Goal: Communication & Community: Answer question/provide support

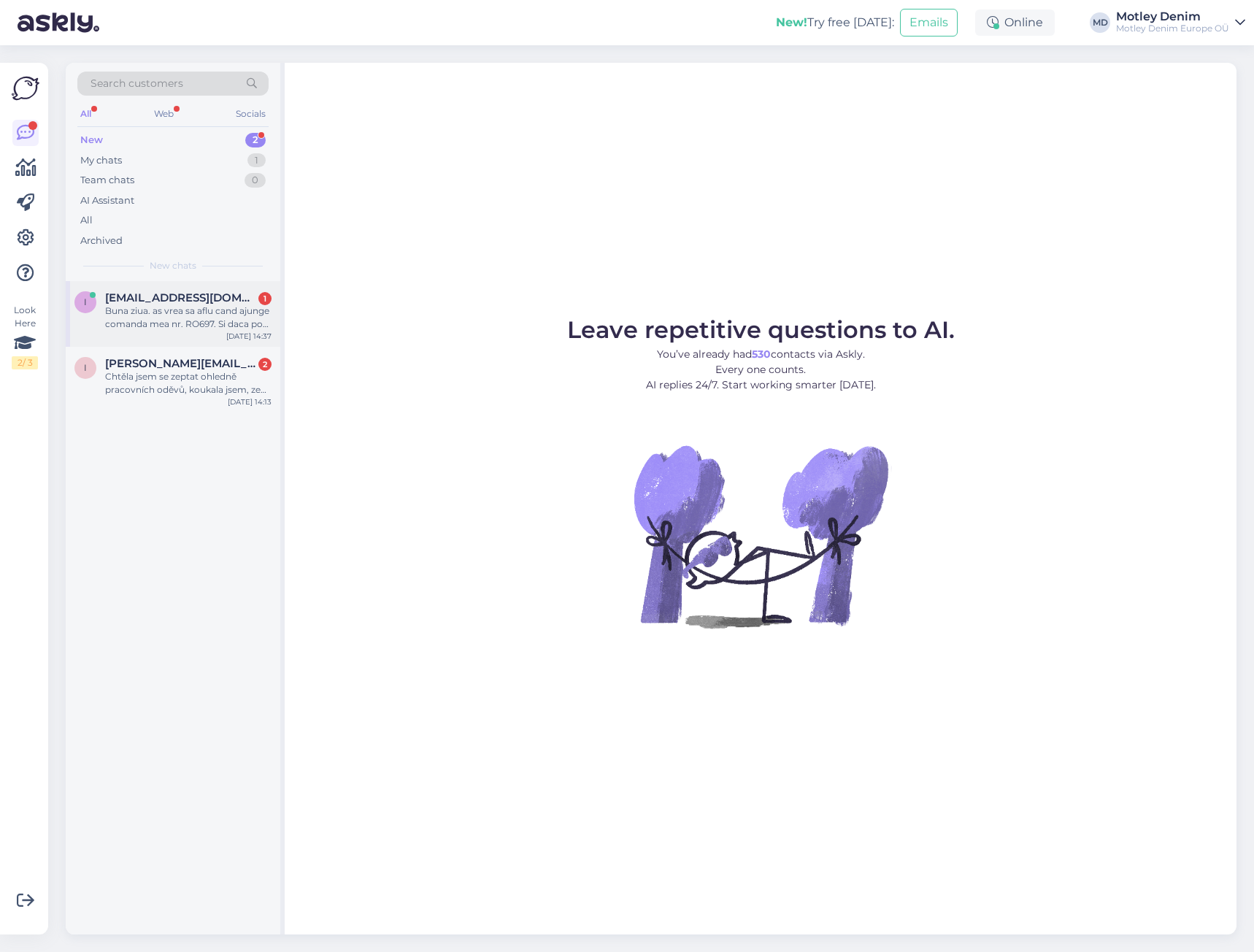
click at [184, 309] on div "Buna ziua. as vrea sa aflu cand ajunge comanda mea nr. RO697. Si daca pot lua l…" at bounding box center [188, 317] width 167 height 26
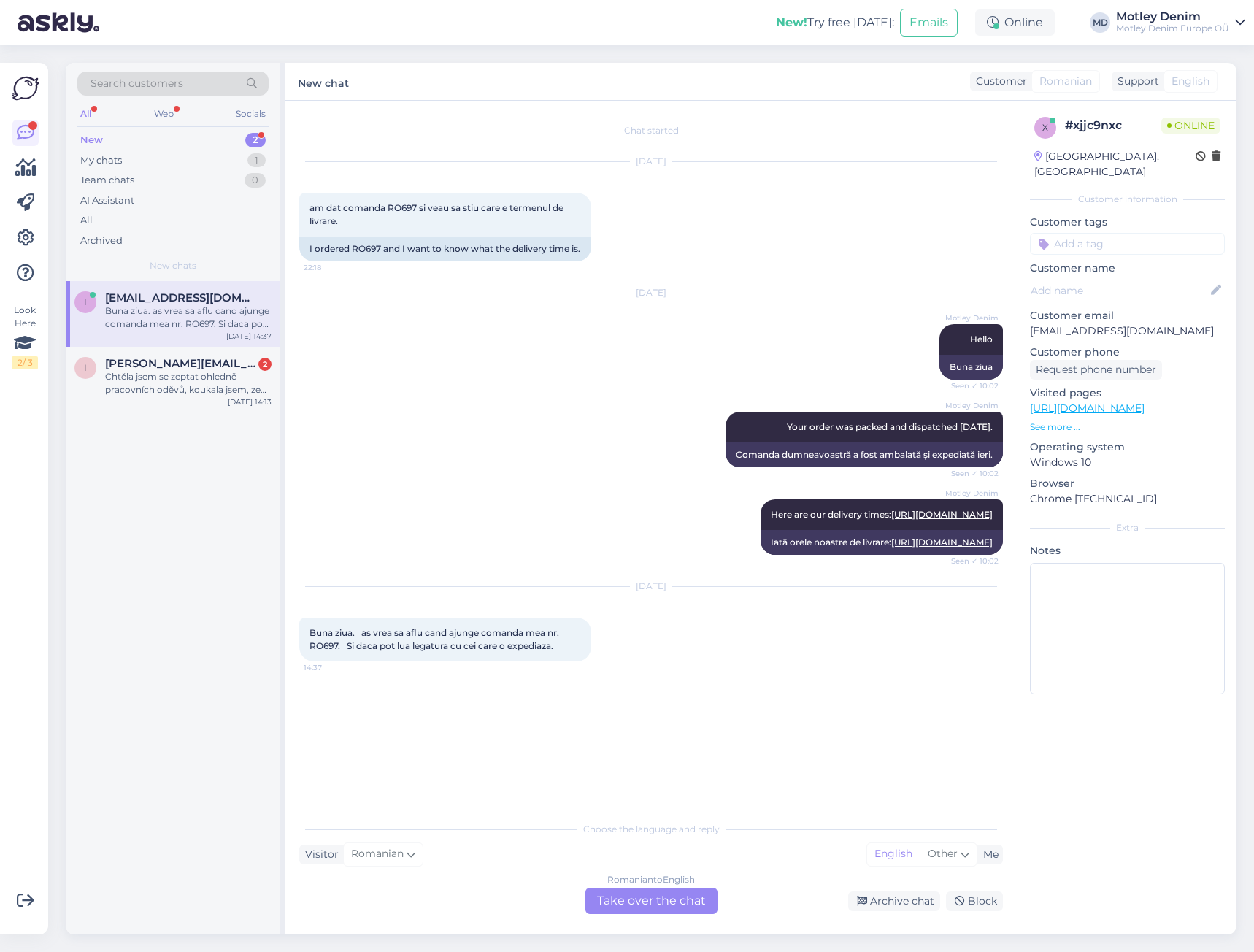
click at [646, 904] on div "Romanian to English Take over the chat" at bounding box center [652, 900] width 132 height 26
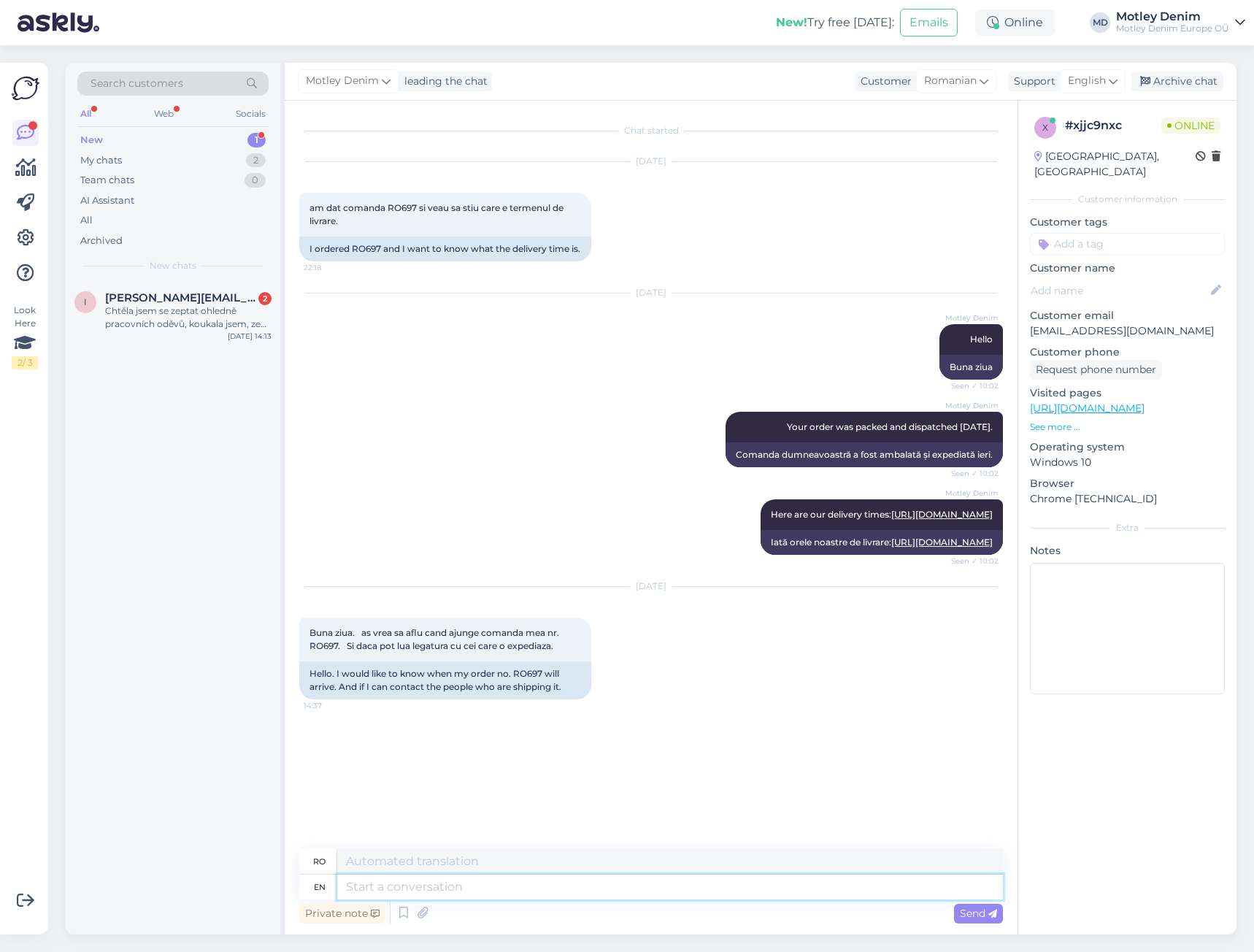
click at [550, 892] on textarea at bounding box center [669, 887] width 666 height 25
click at [857, 396] on div "[DATE] Motley Denim Hello Seen ✓ 10:02 Buna ziua" at bounding box center [651, 336] width 704 height 118
click at [873, 373] on div "[DATE] Motley Denim Hello Seen ✓ 10:02 Buna ziua" at bounding box center [651, 336] width 704 height 118
click at [527, 699] on div "Hello. I would like to know when my order no. RO697 will arrive. And if I can c…" at bounding box center [445, 680] width 292 height 38
click at [527, 699] on div "Hello. I would like to know when my order no. RO697 will arrive. And if I can c…" at bounding box center [445, 680] width 292 height 38
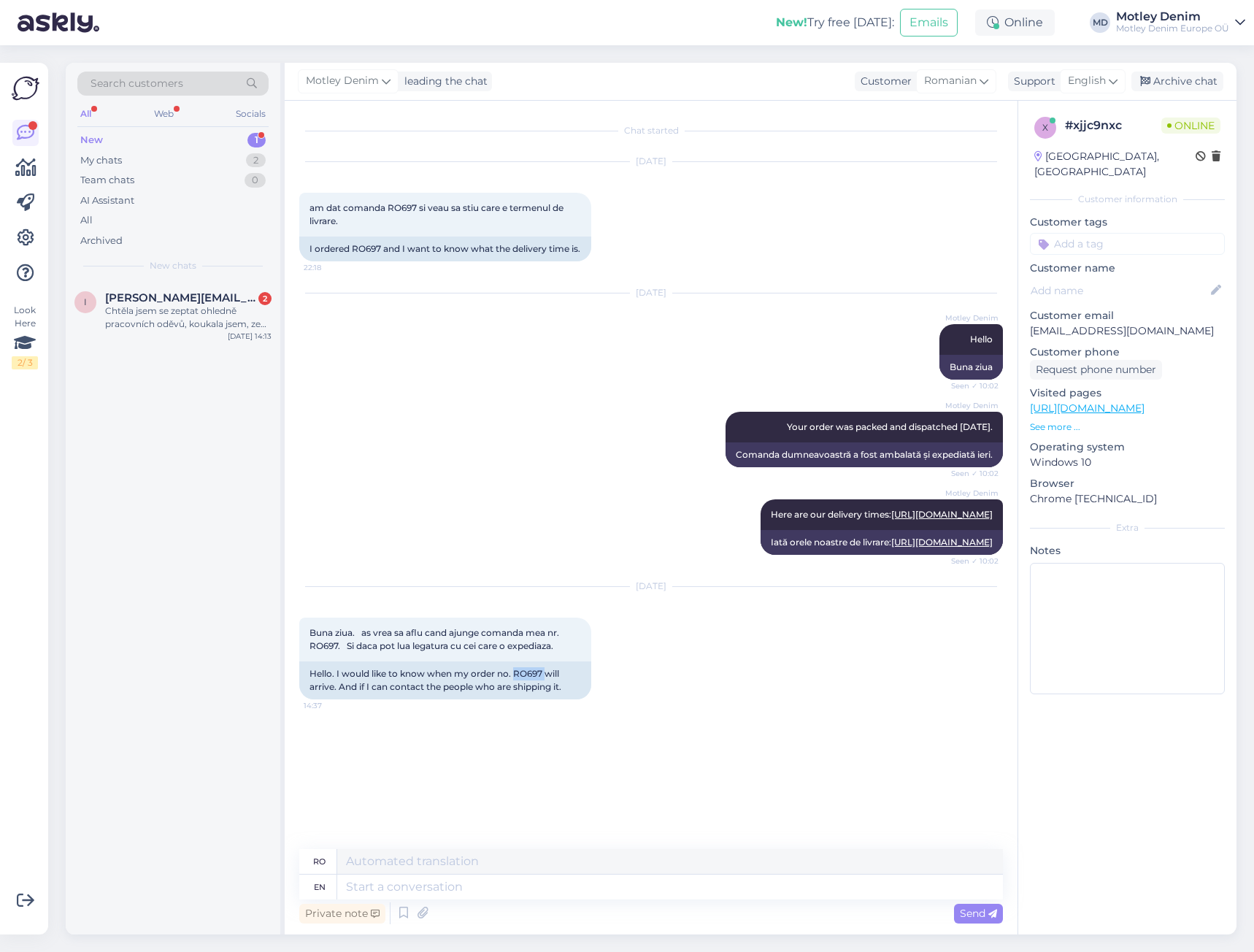
copy div "RO697"
click at [840, 894] on textarea at bounding box center [669, 887] width 666 height 25
type textarea "Here"
type textarea "Aici"
type textarea "Here is t"
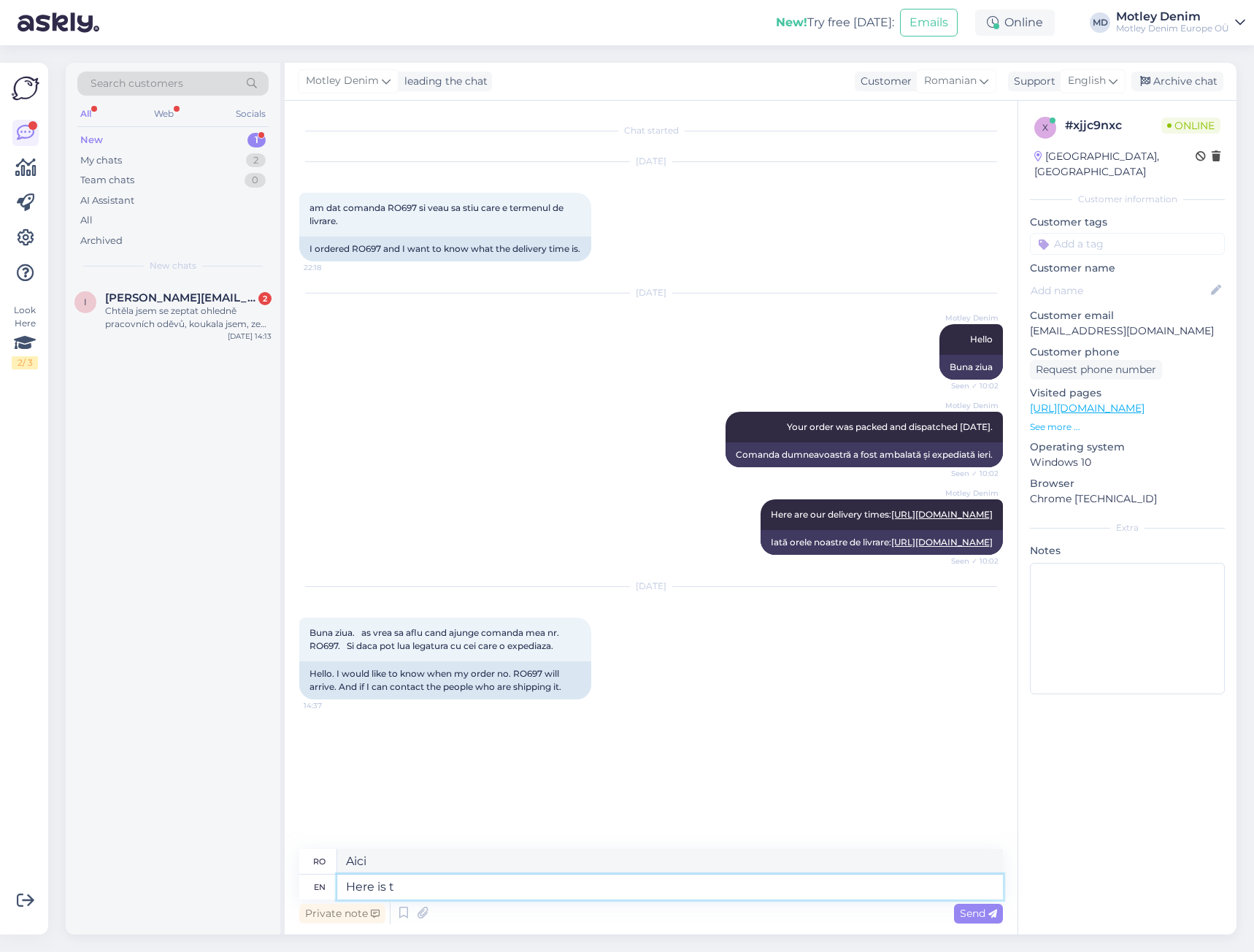
type textarea "Iată este"
type textarea "Here is the t"
type textarea "Iată"
type textarea "Here is the tracking"
type textarea "Iată urmărirea"
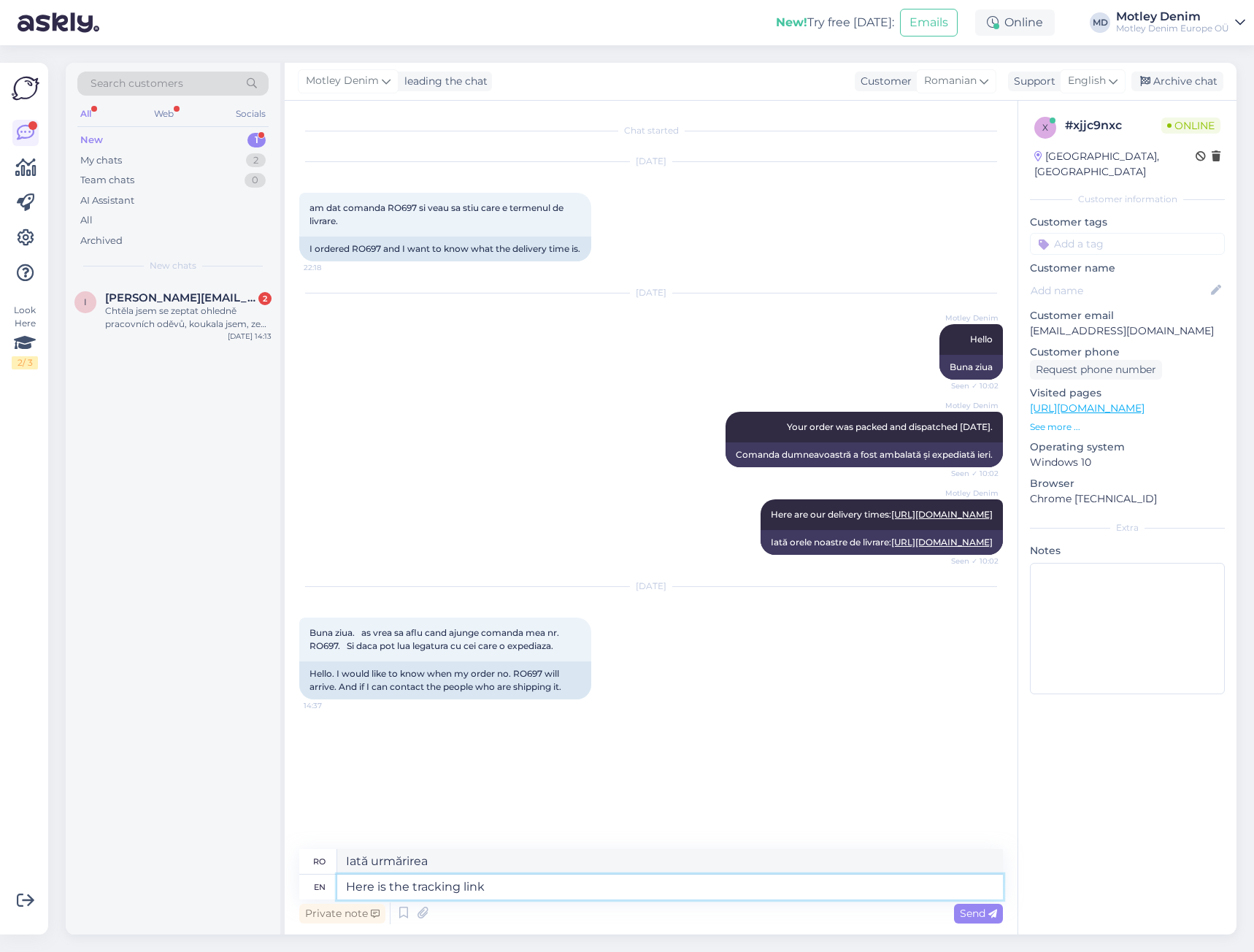
type textarea "Here is the tracking link a"
type textarea "Iată linkul de urmărire"
type textarea "Here is the tracking link and h"
type textarea "Iată linkul de urmărire și"
type textarea "Here is the tracking link and here"
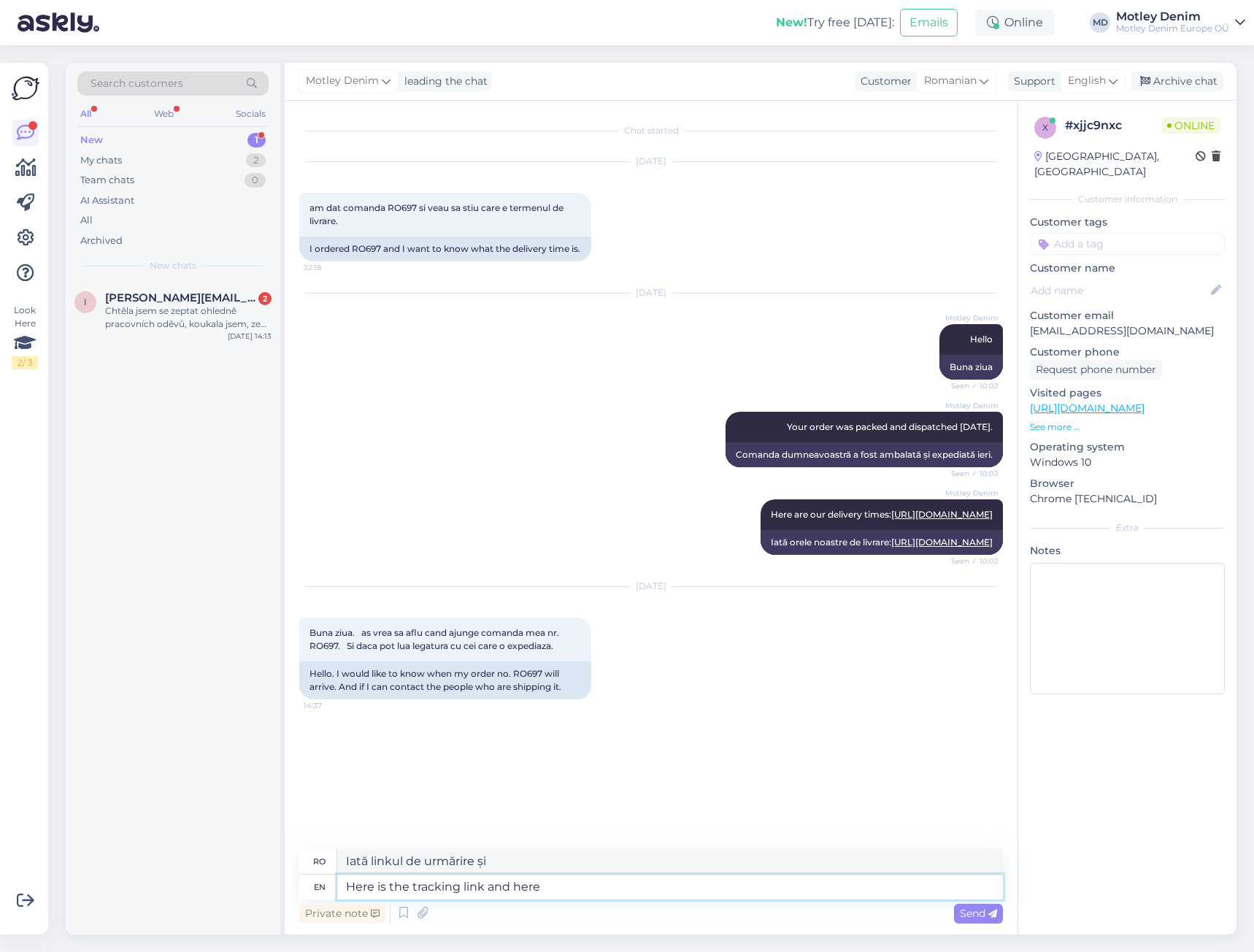
type textarea "Iată linkul de urmărire și aici"
type textarea "Here is the tracking link and here you"
type textarea "Iată linkul de urmărire și aici este"
type textarea "Here is the tracking link and here you should"
type textarea "Iată linkul de urmărire și aici ar trebui să"
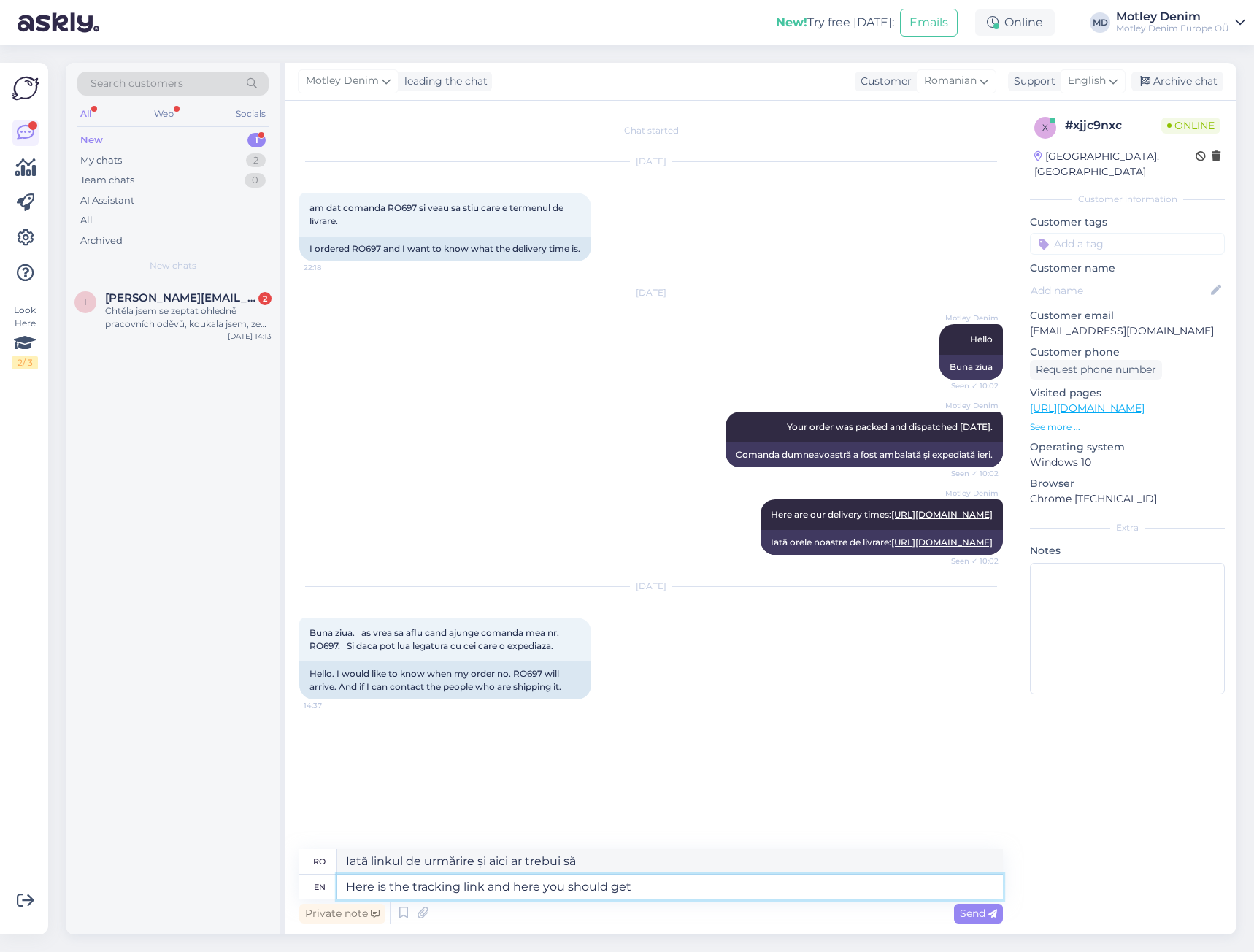
type textarea "Here is the tracking link and here you should get a"
type textarea "Iată linkul de urmărire și aici ar trebui să obțineți"
type textarea "Here is the tracking link and here you should get all t"
type textarea "Iată linkul de urmărire și aici ar trebui să primești totul"
type textarea "Here is the tracking link and here you should get all the in"
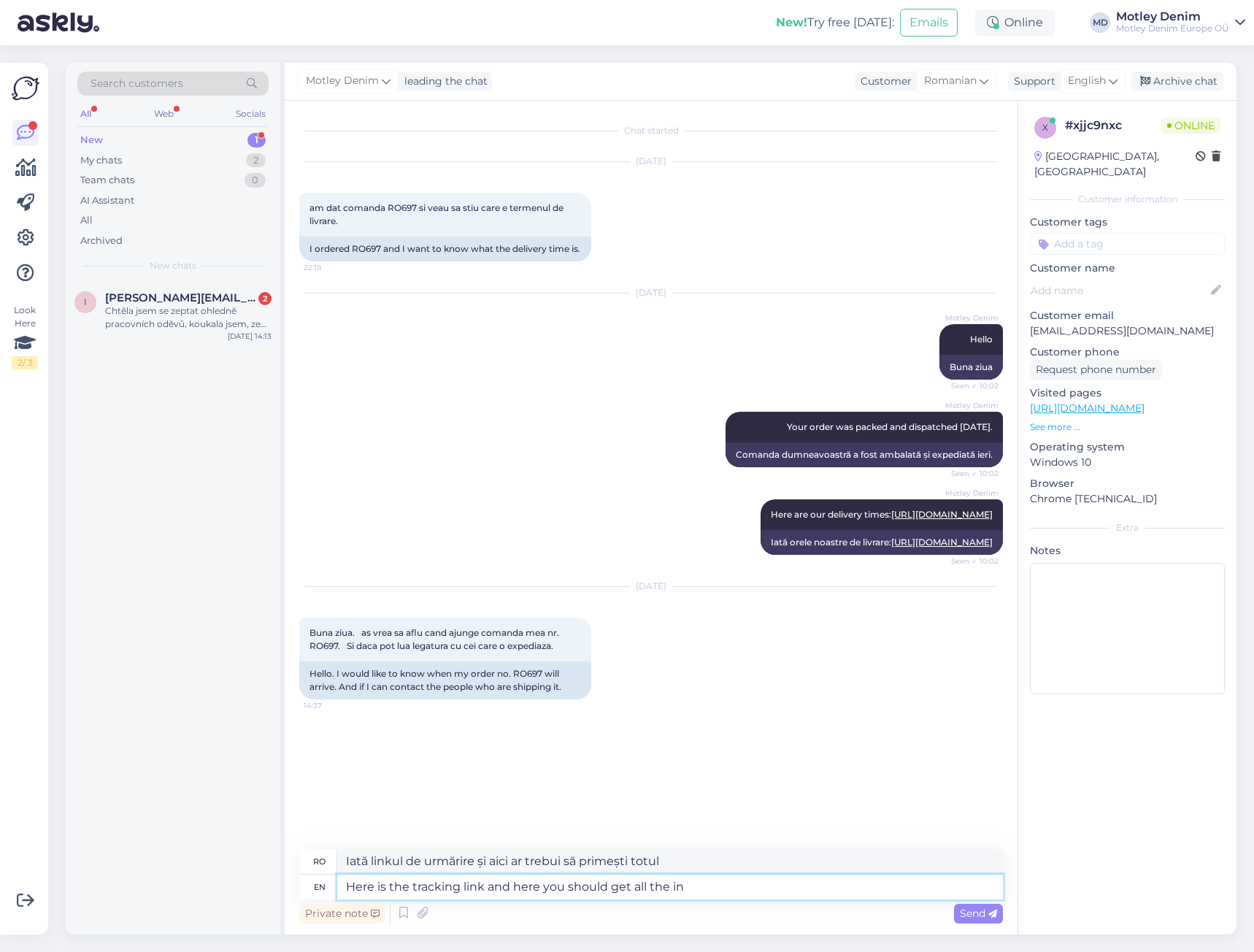
type textarea "Iată linkul de urmărire și aici ar trebui să primești toate informațiile"
type textarea "Here is the tracking link and here you should get all the info"
type textarea "Iată linkul de urmărire și aici ar trebui să găsești toate informațiile."
type textarea "Here is the tracking link and here you should get all the info you ne"
type textarea "Iată linkul de urmărire și aici ar trebui să obțineți toate informațiile necesa…"
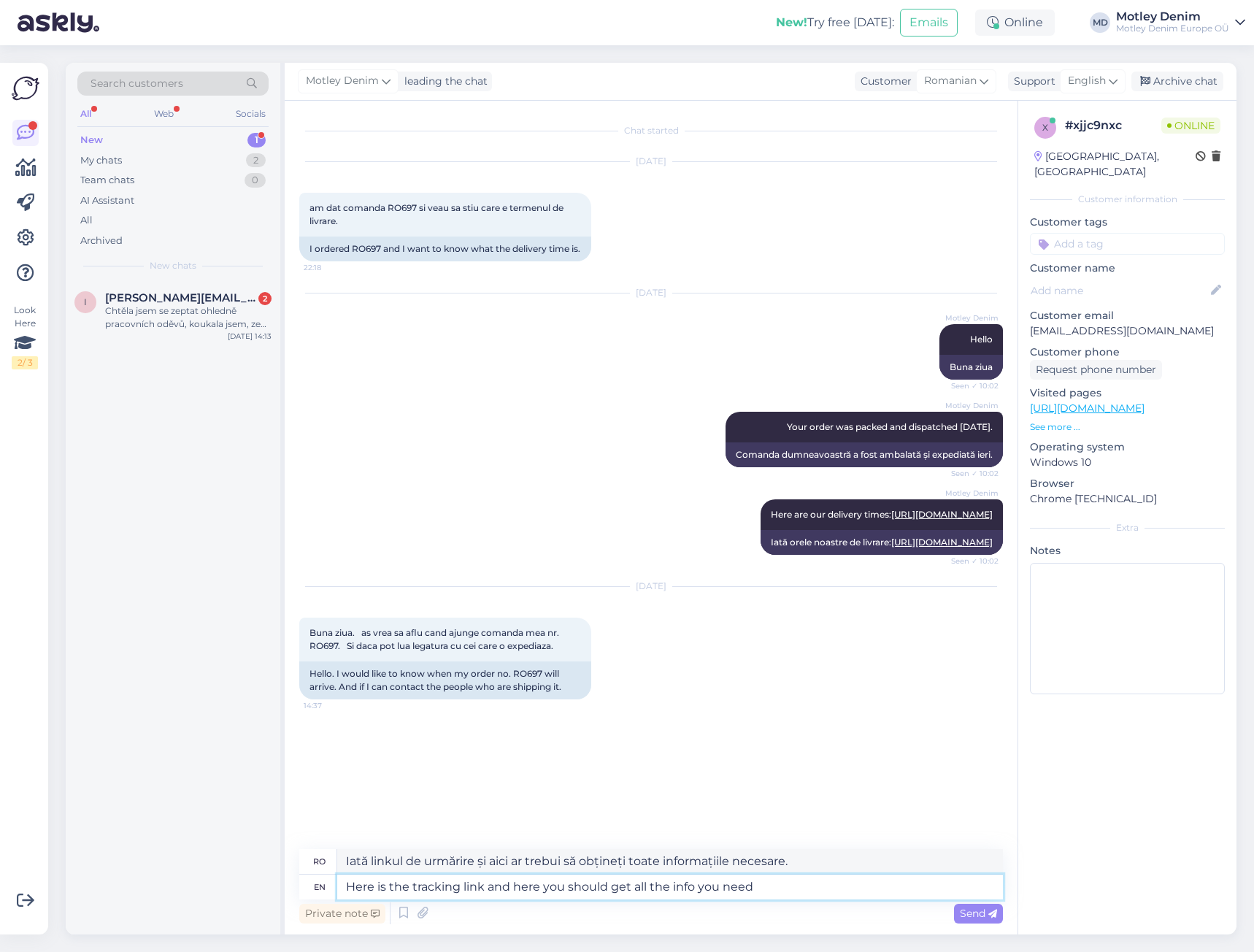
type textarea "Here is the tracking link and here you should get all the info you need"
type textarea "Iată linkul de urmărire și aici ar trebui să obțineți toate informațiile de car…"
type textarea "Here is the tracking link and here you should get all the info you need to cont…"
type textarea "Iată linkul de urmărire și aici ar trebui să găsești toate informațiile de care…"
type textarea "Here is the tracking link and here you should get all the info you need to cont…"
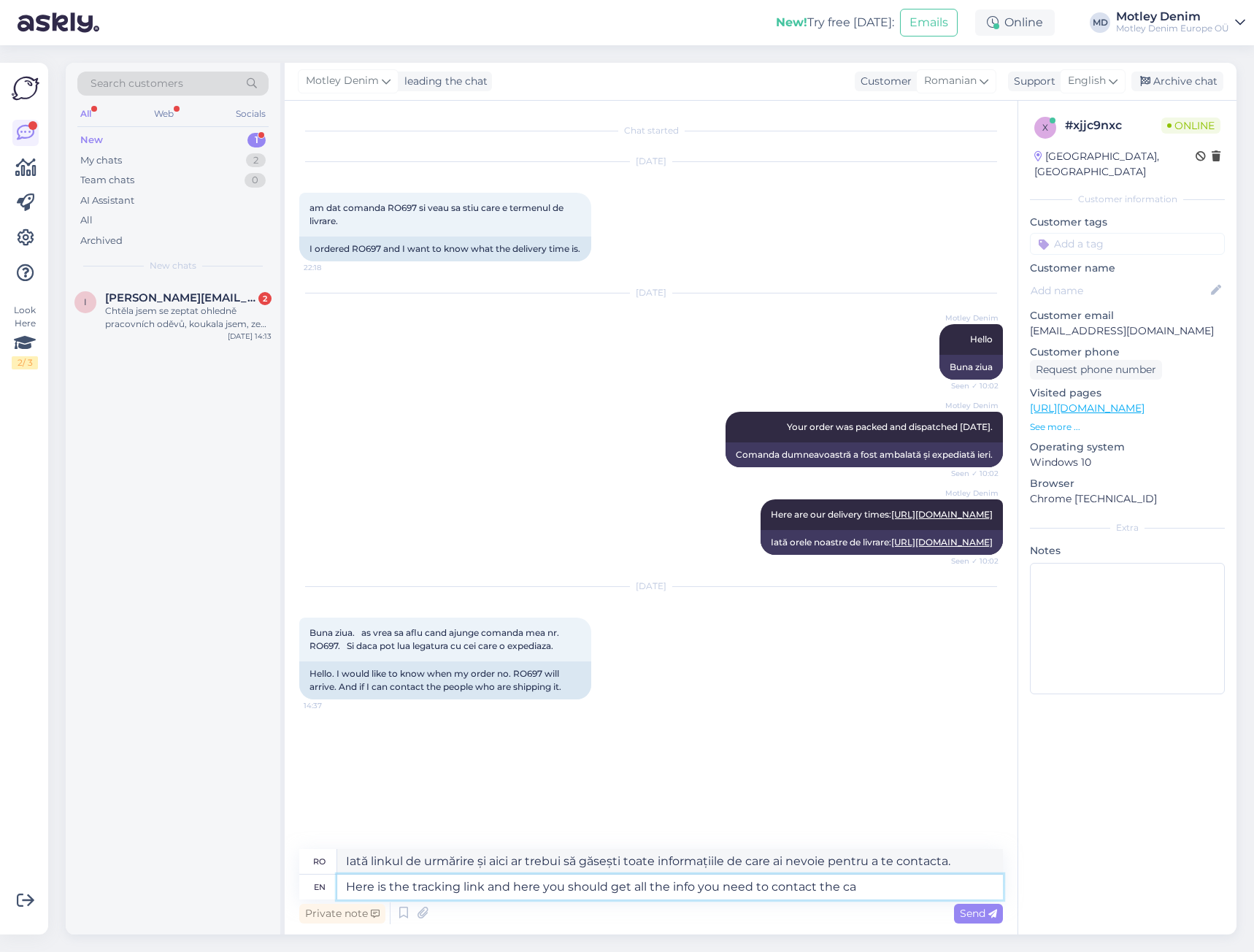
type textarea "Iată linkul de urmărire și aici ar trebui să obțineți toate informațiile de car…"
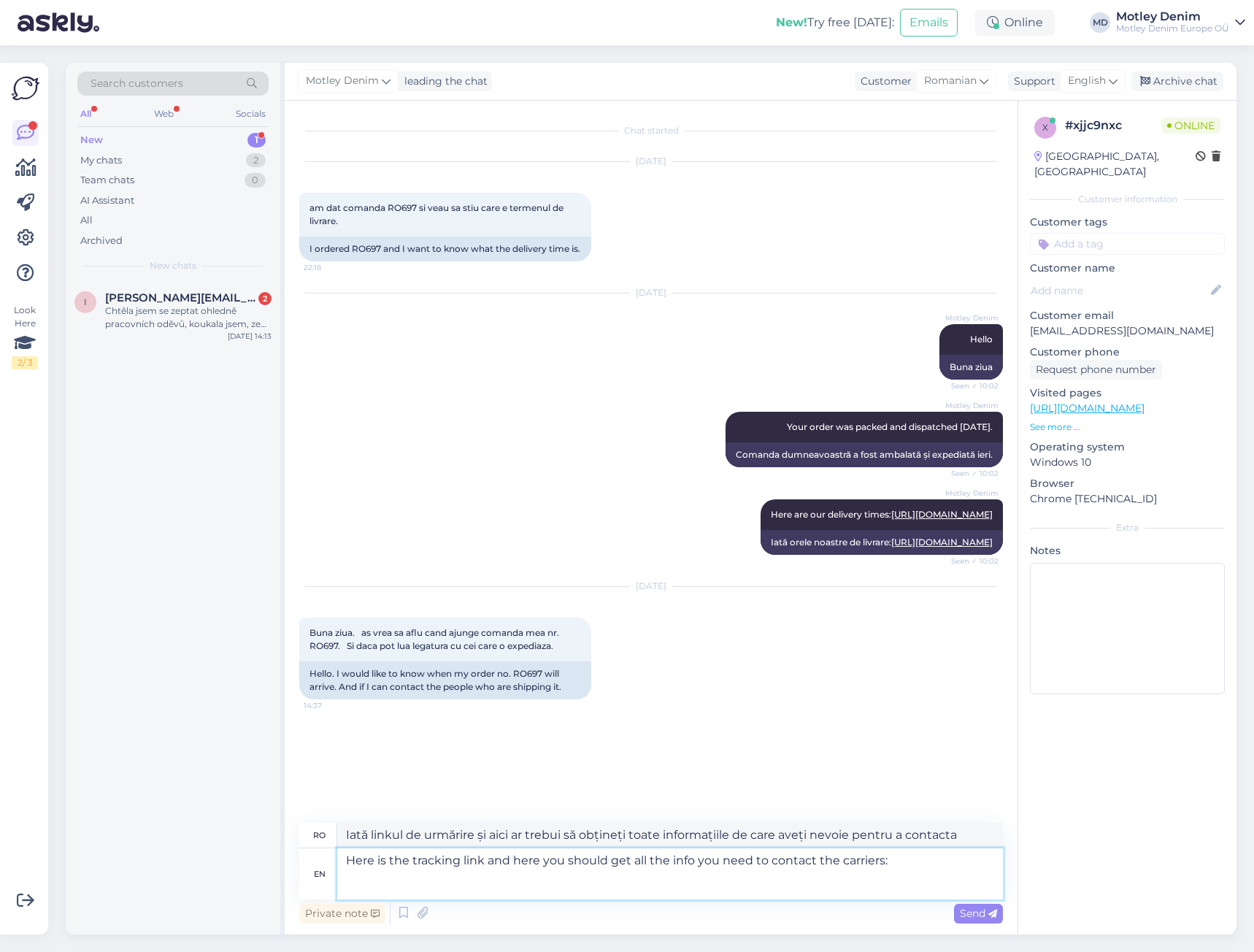
paste textarea "[URL][DOMAIN_NAME]"
type textarea "Here is the tracking link and here you should get all the info you need to cont…"
type textarea "Iată linkul de urmărire și aici ar trebui să găsiți toate informațiile de care …"
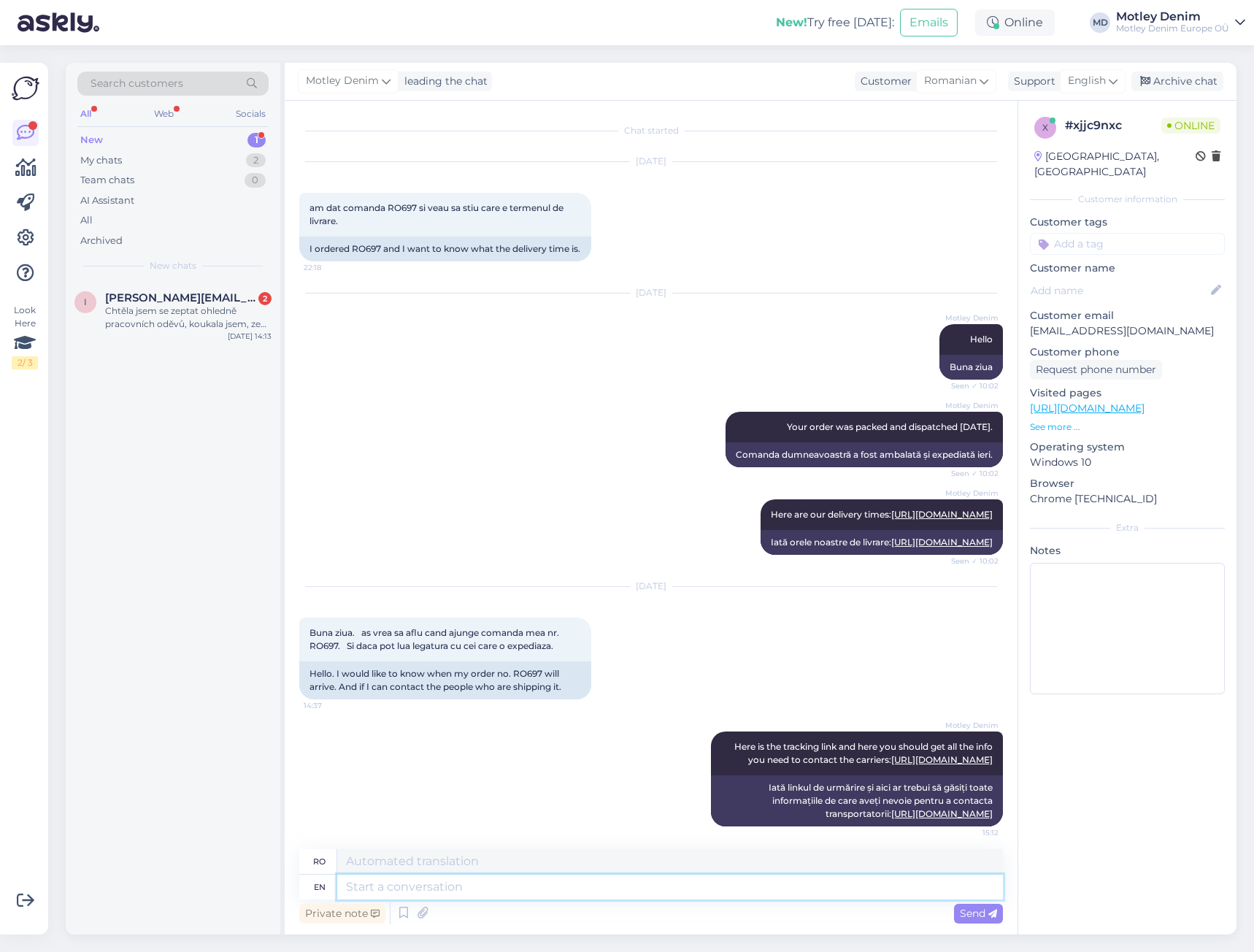
scroll to position [125, 0]
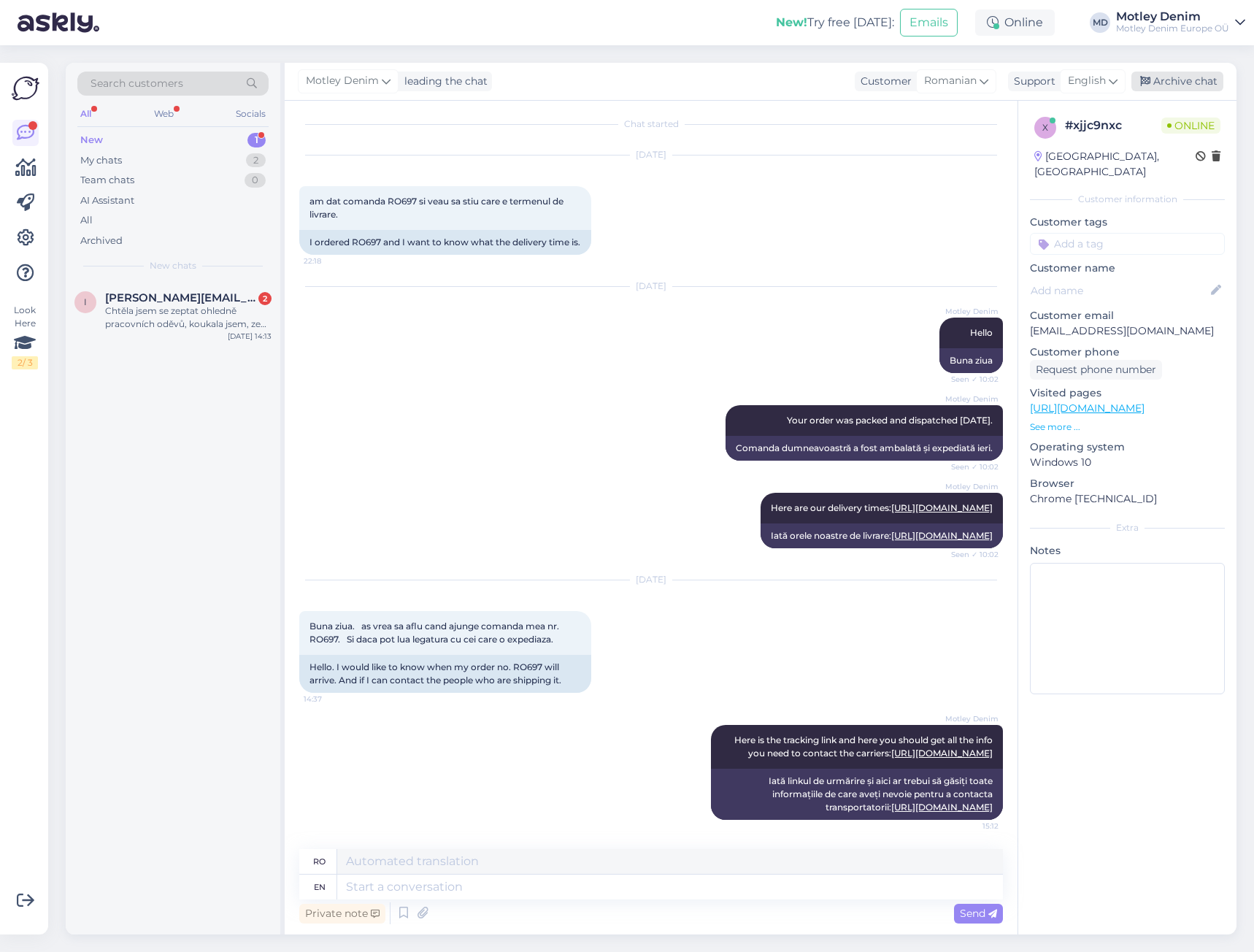
click at [1181, 82] on div "Archive chat" at bounding box center [1177, 81] width 92 height 20
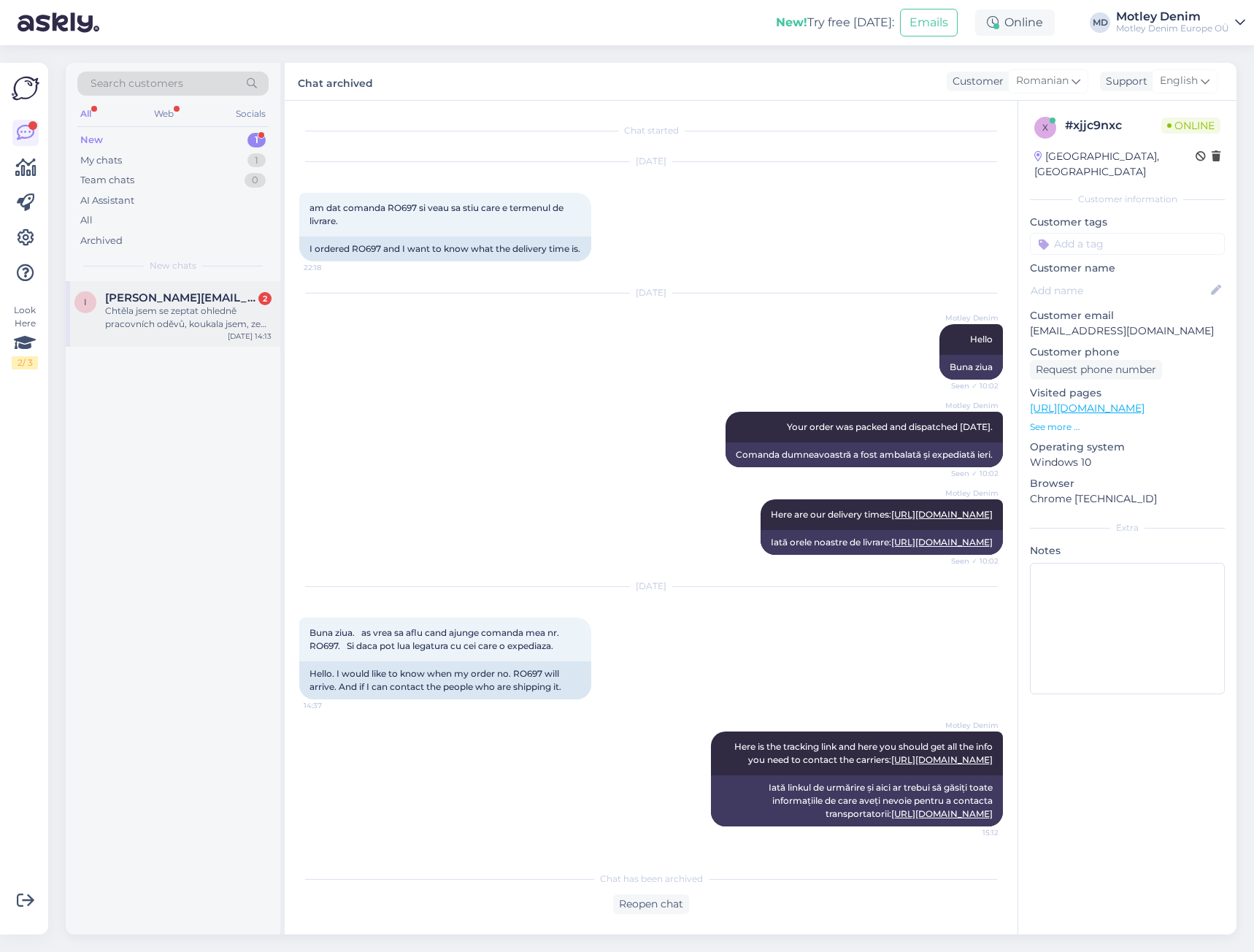
click at [201, 305] on div "Chtěla jsem se zeptat ohledně pracovních oděvů, koukala jsem, ze mate jen do ve…" at bounding box center [188, 317] width 167 height 26
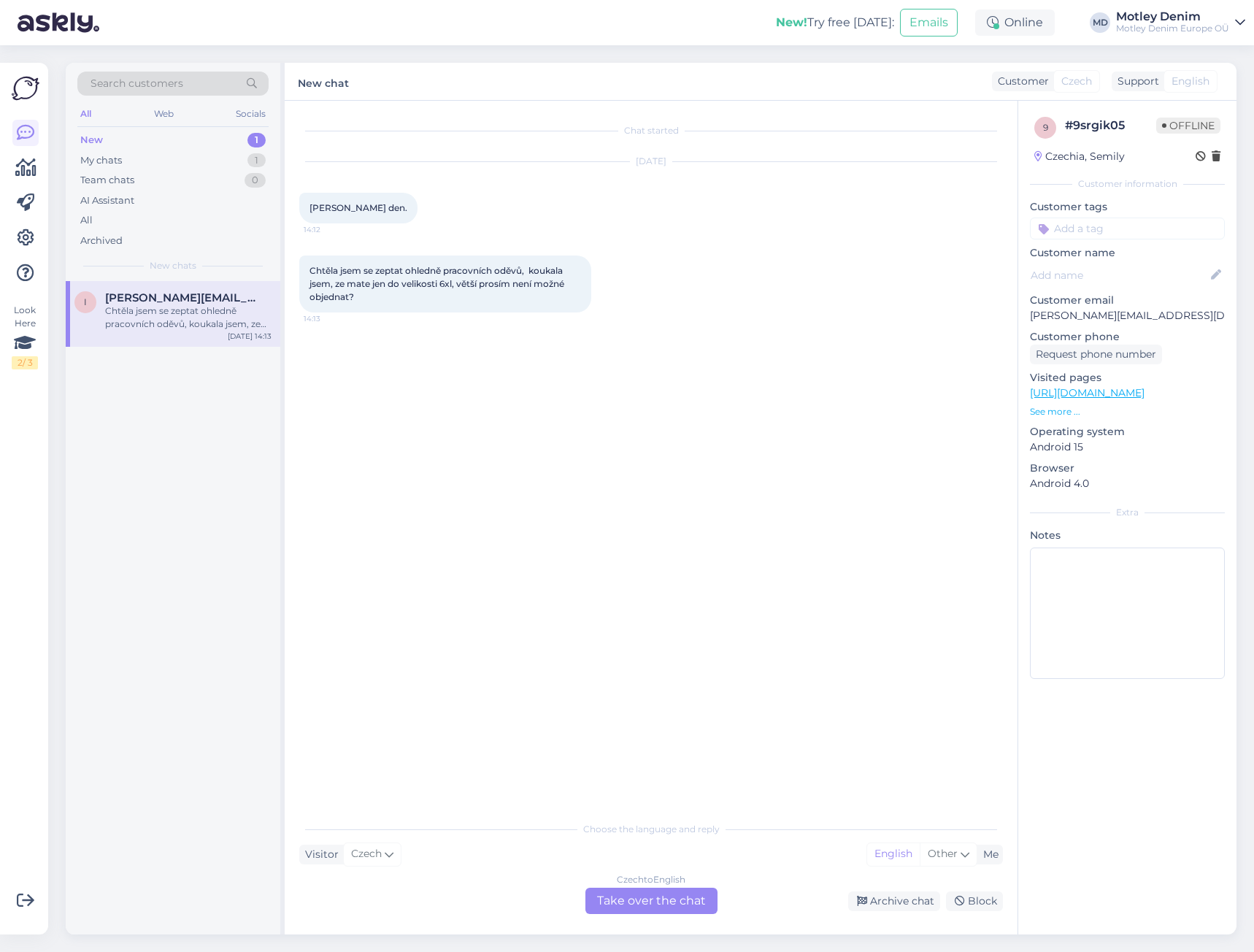
scroll to position [0, 0]
click at [652, 905] on div "Czech to English Take over the chat" at bounding box center [652, 900] width 132 height 26
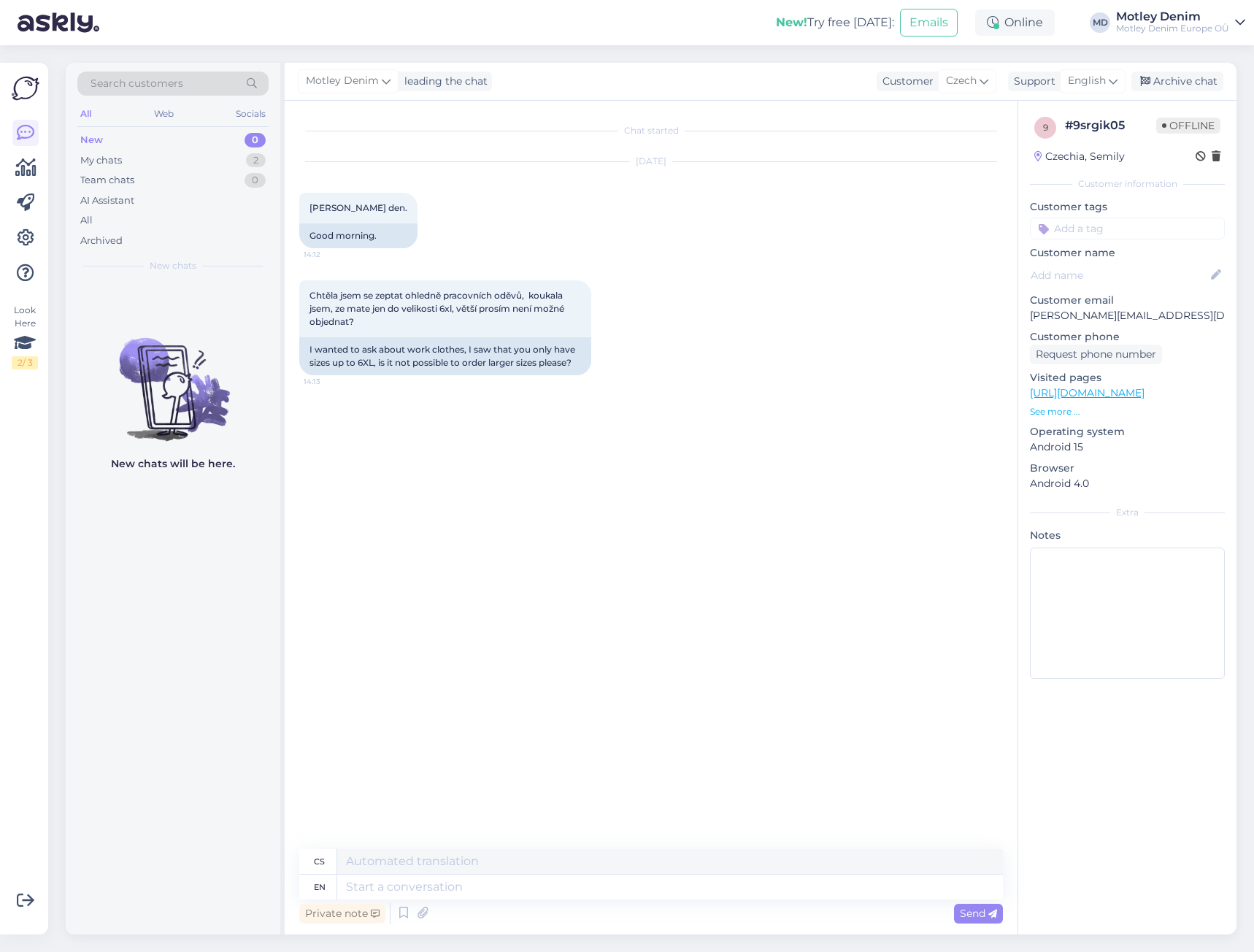
click at [529, 419] on div "Chat started [DATE] [PERSON_NAME] den. 14:12 Good morning. Chtěla jsem se zepta…" at bounding box center [657, 475] width 717 height 721
click at [533, 875] on textarea at bounding box center [669, 887] width 666 height 25
type textarea "Hello"
type textarea "Ahoj"
type textarea "We a"
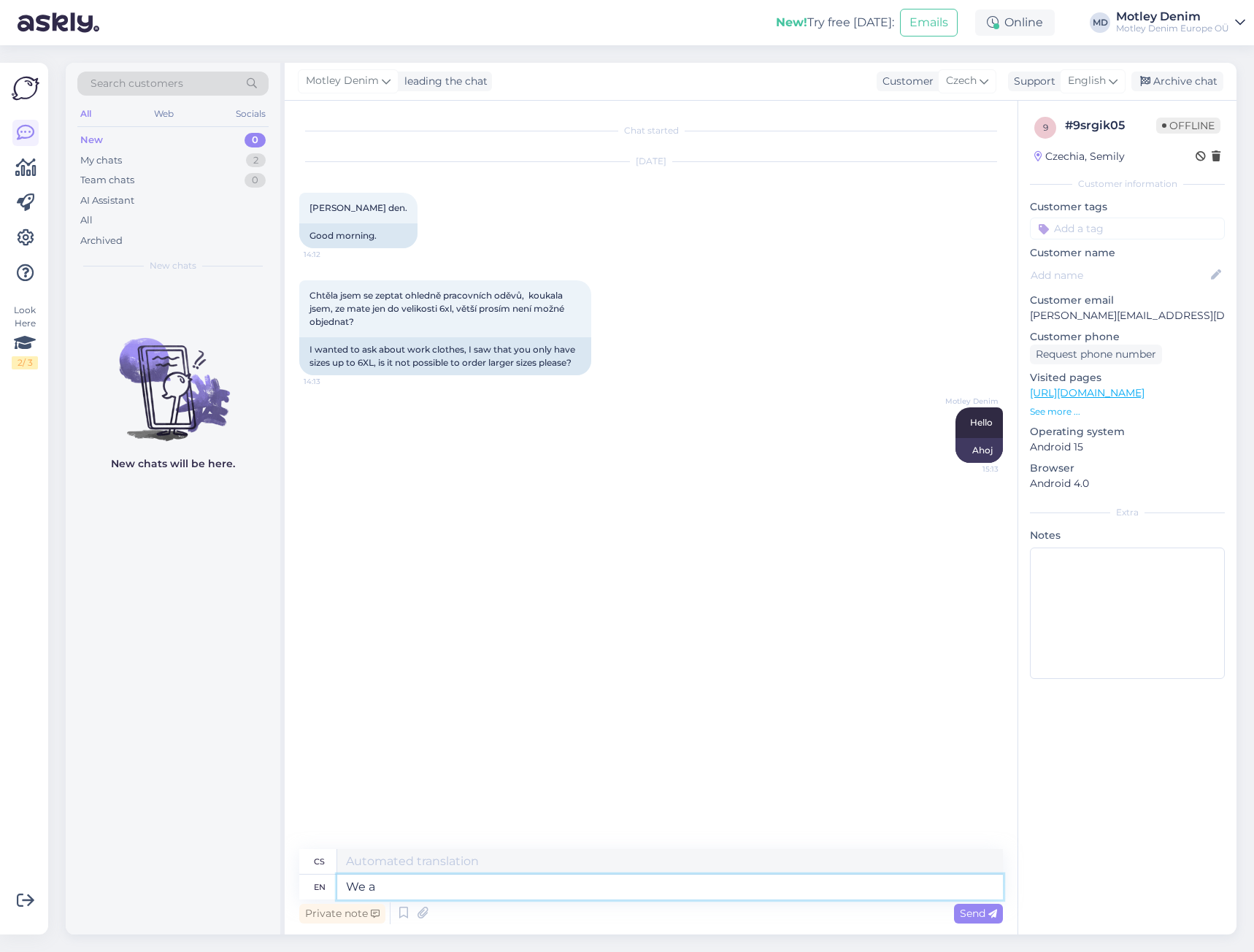
type textarea "My"
type textarea "We apologize f"
type textarea "Omlouváme se"
type textarea "We apologize for l"
type textarea "Omlouváme se za"
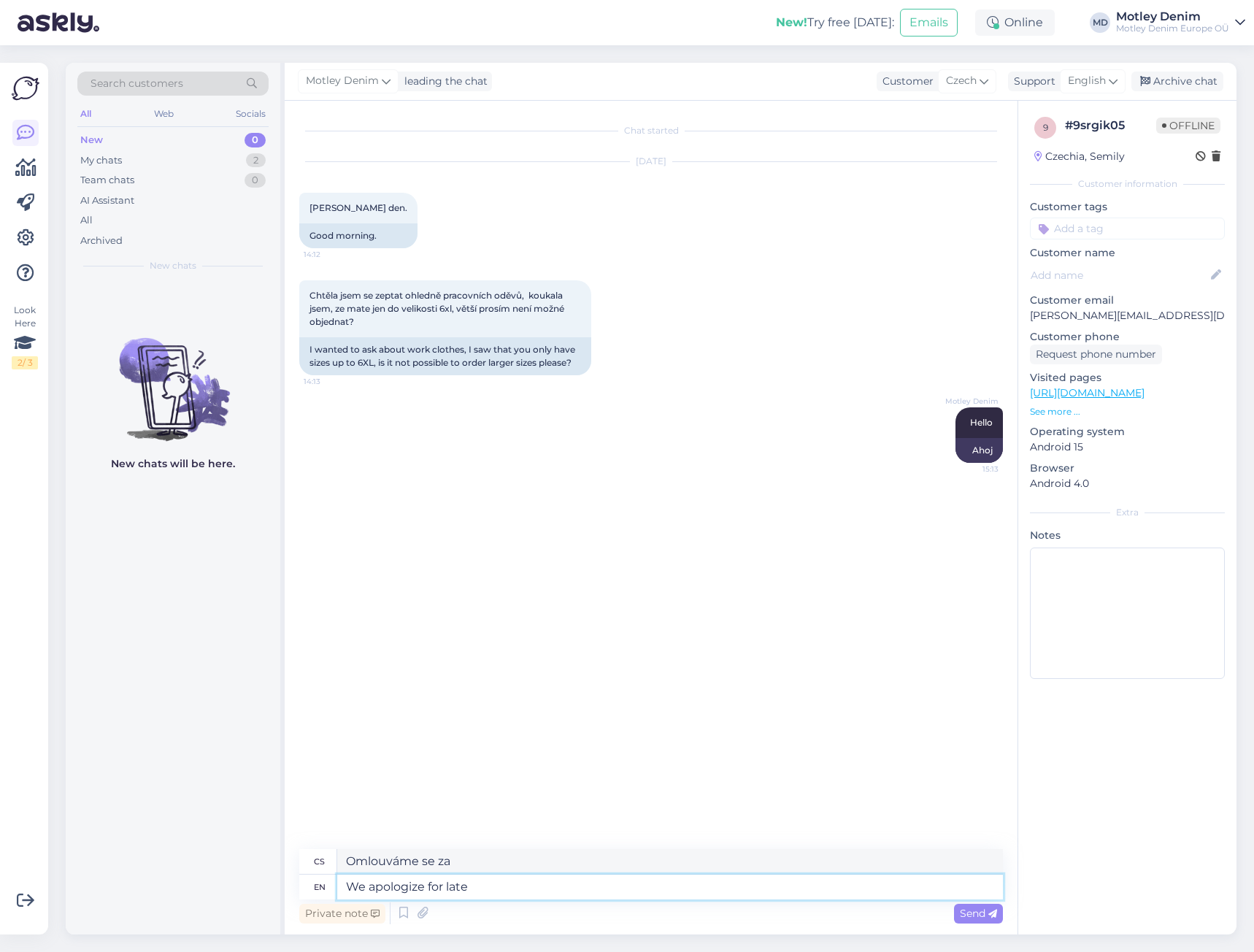
type textarea "We apologize for late"
type textarea "Omlouváme se za pozdní sdělení"
type textarea "We apologize for late"
type textarea "Omlouváme se za pozdní schůzku"
type textarea "We apologize for late re"
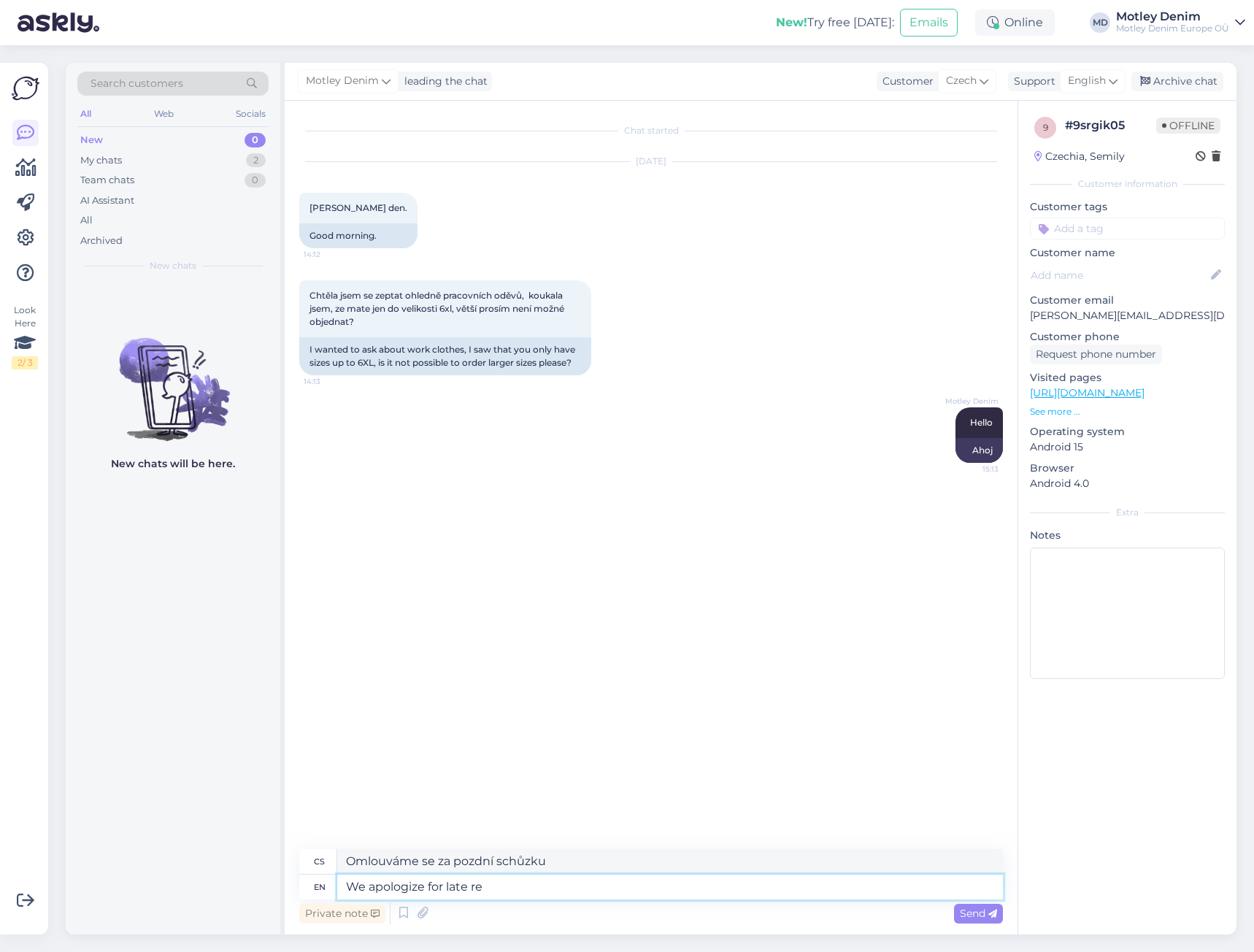
type textarea "Omlouváme se za pozdní sdělení"
type textarea "We apologize for late reply."
type textarea "Omlouváme se za pozdní odpověď."
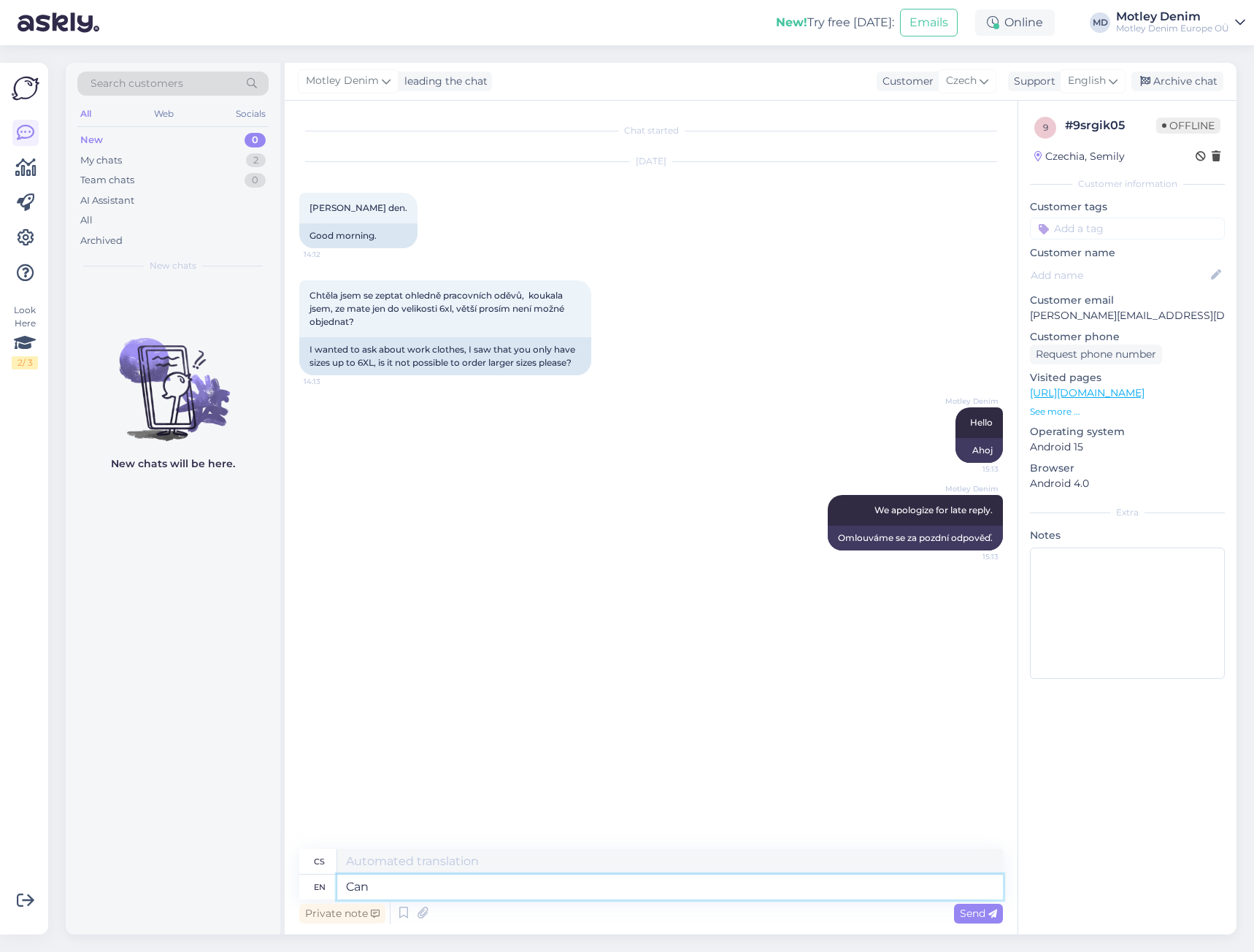
type textarea "Can"
type textarea "Může"
type textarea "Can you"
type textarea "Můžeš"
type textarea "Can you send"
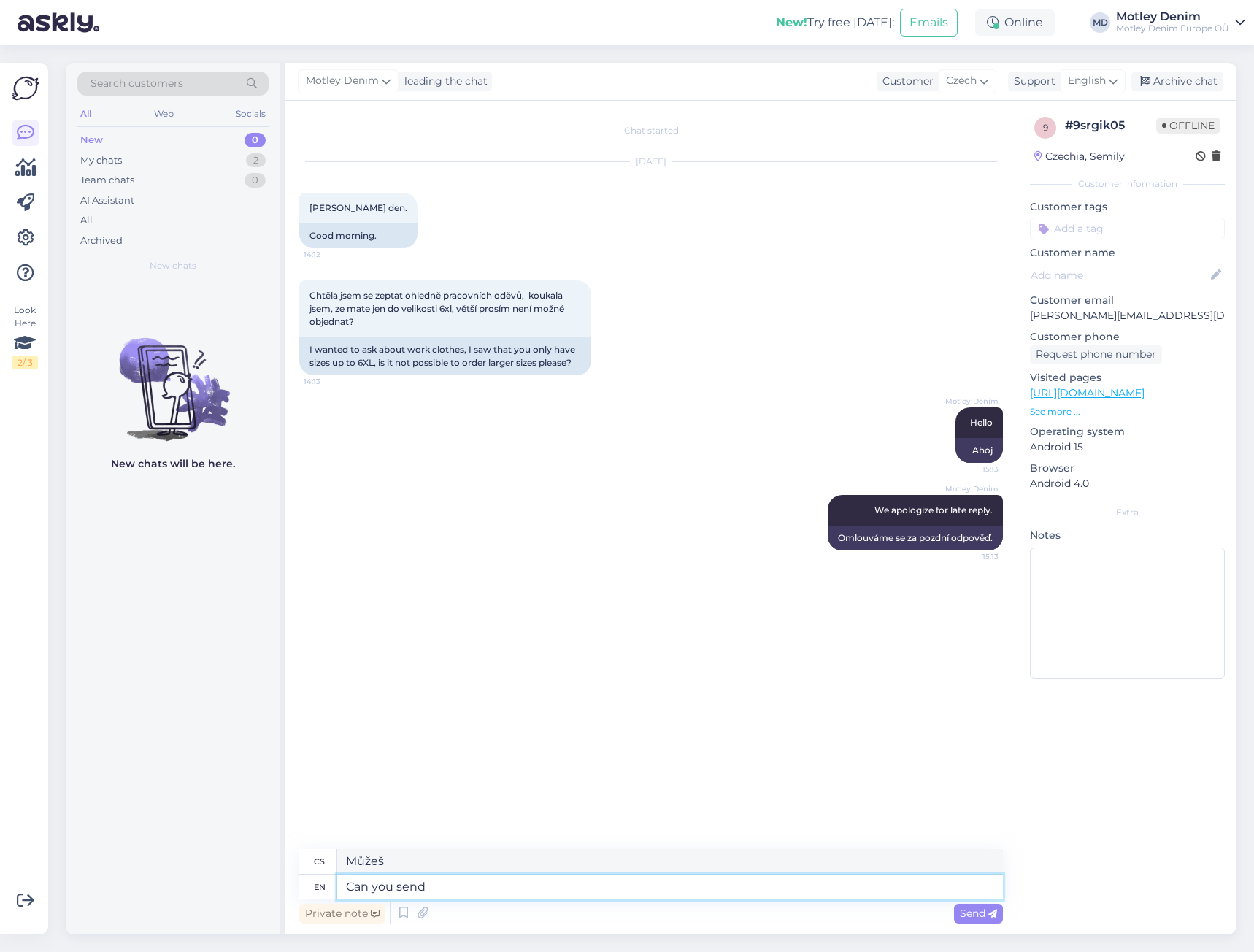
type textarea "Můžete poslat"
type textarea "Can you send us a"
type textarea "Můžete nám poslat"
type textarea "Can you send us a product l"
type textarea "Můžete nám poslat produkt"
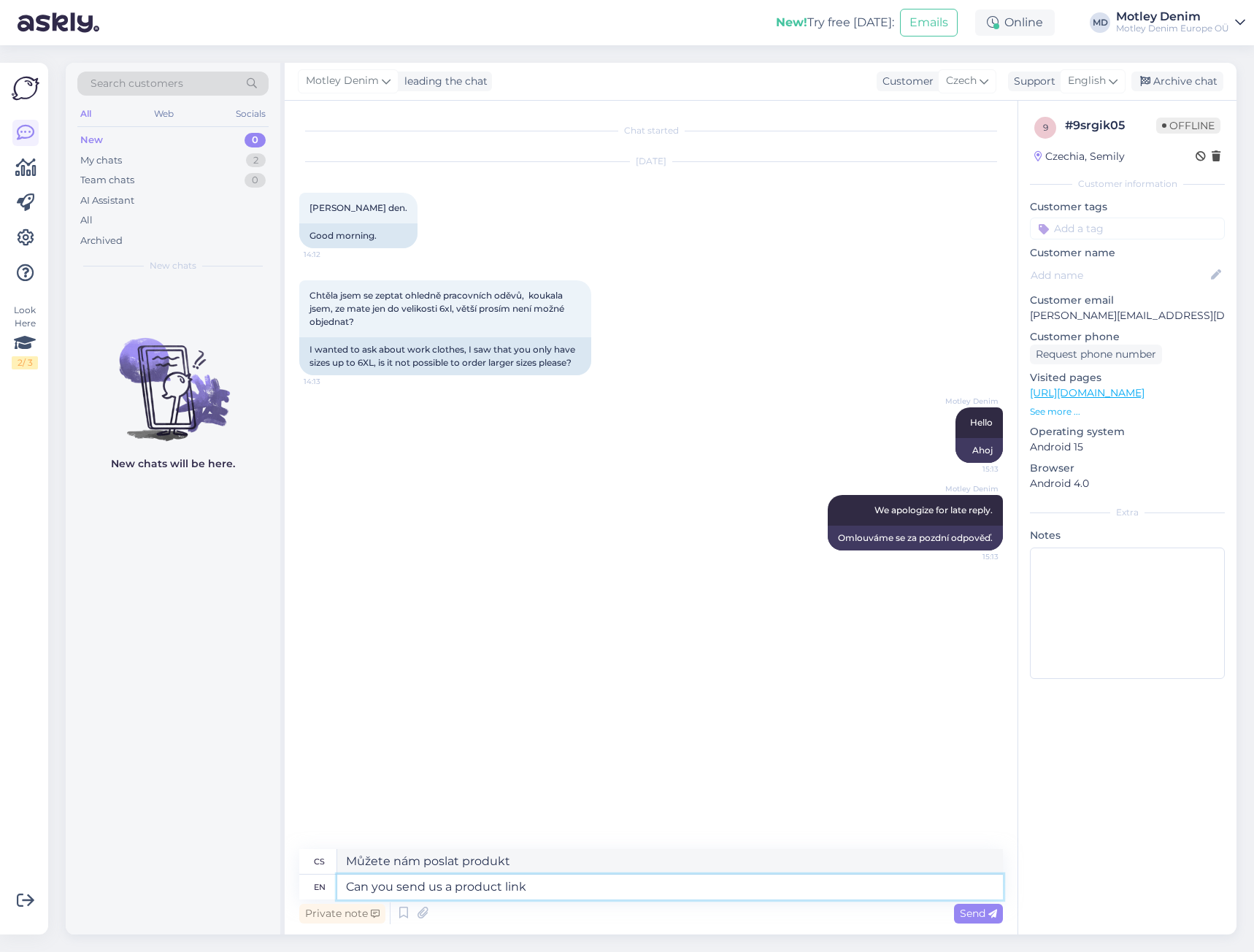
type textarea "Can you send us a product link o"
type textarea "Můžete nám poslat odkaz na produkt?"
type textarea "Can you send us a product link or a"
type textarea "Můžete nám poslat odkaz na produkt, popř."
type textarea "Can you send us a product link or a"
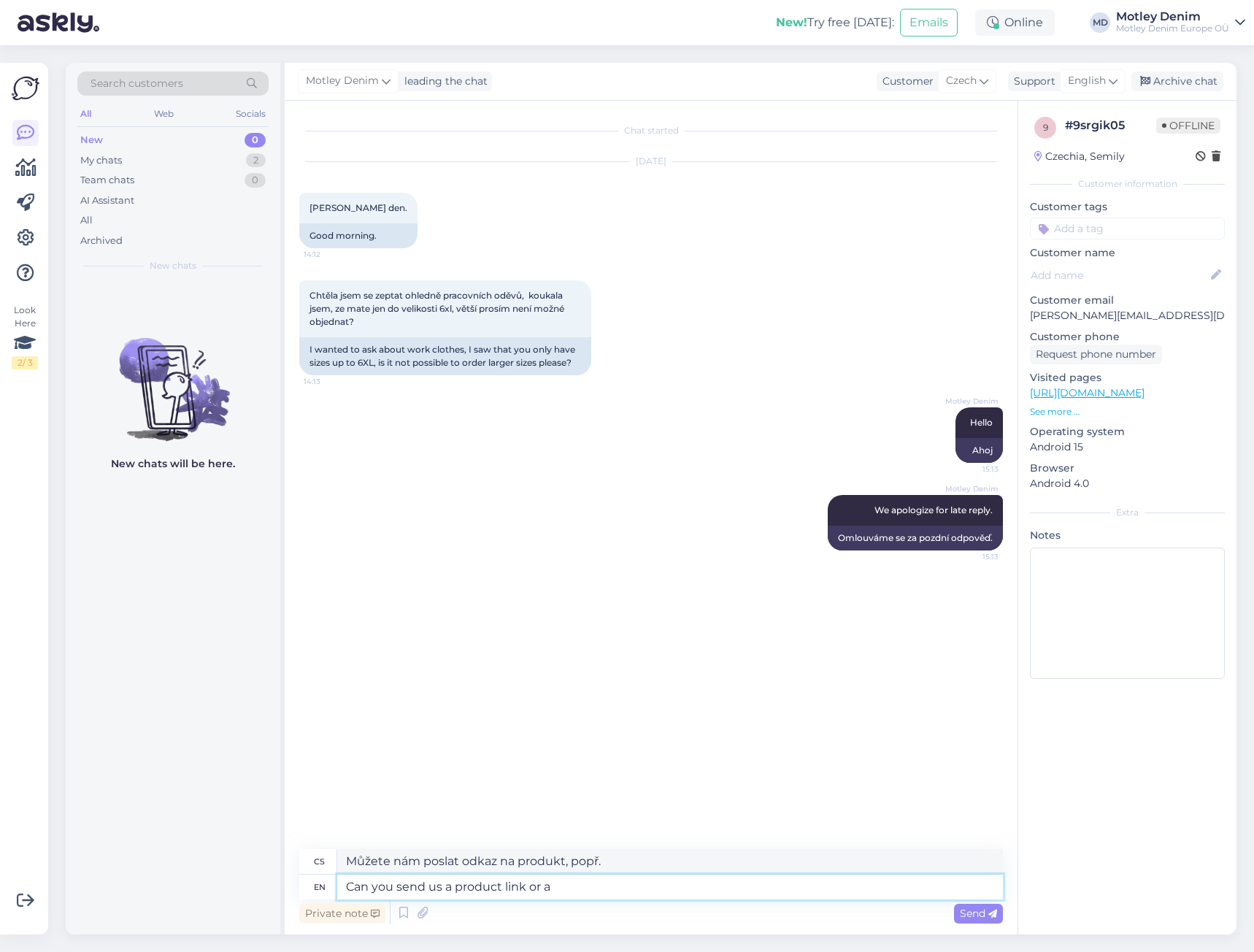
type textarea "Můžete nám poslat odkaz na produkt nebo"
type textarea "Can you send us a product link or a name"
type textarea "Můžete nám poslat odkaz na produkt nebo jeho název?"
type textarea "Can you send us a product link or a name of the product t"
type textarea "Můžete nám poslat odkaz na produkt nebo název produktu?"
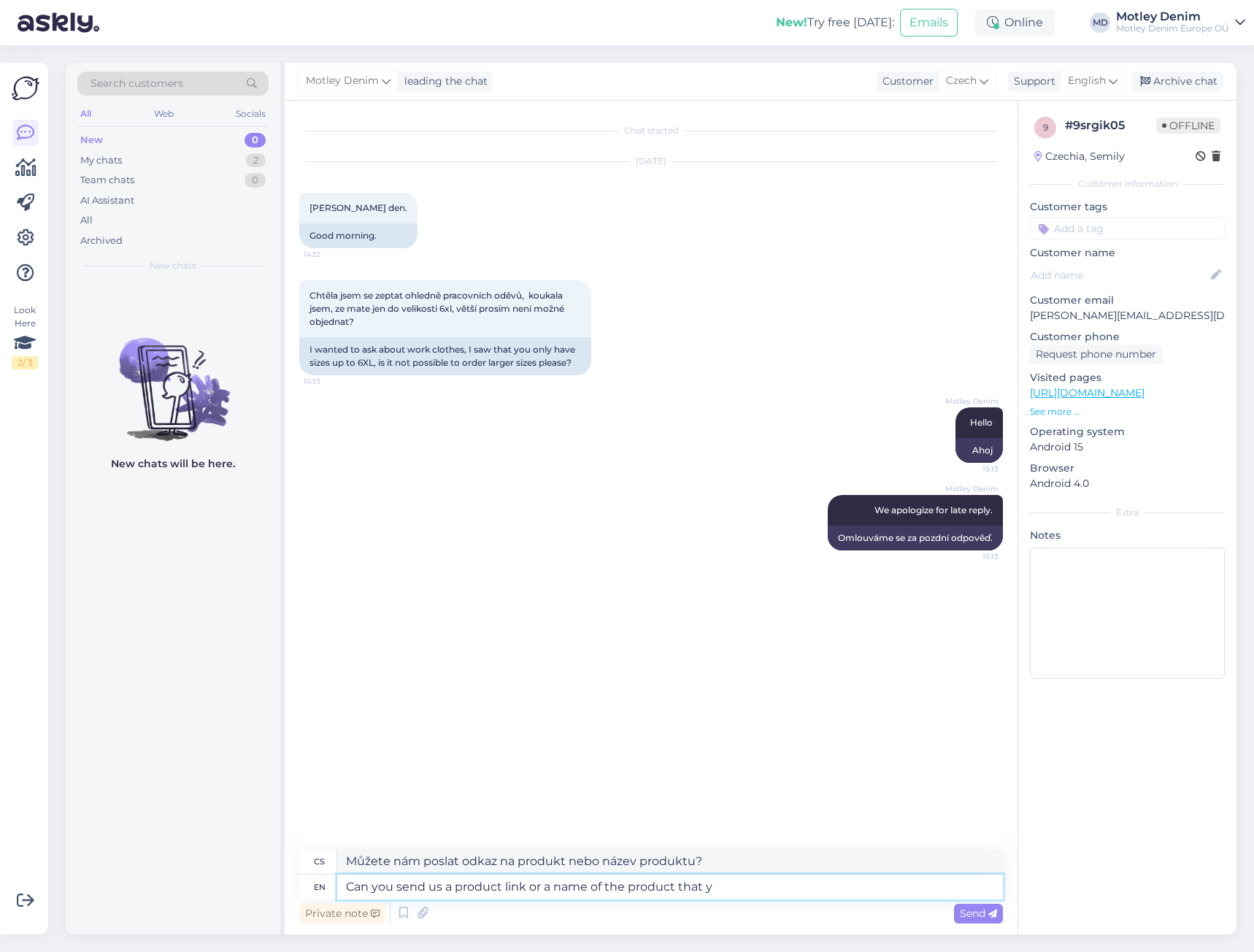
type textarea "Can you send us a product link or a name of the product that yo"
type textarea "Můžete nám poslat odkaz na produkt nebo název produktu, který"
type textarea "Can you send us a product link or a name of the product that you are"
type textarea "Můžete nám poslat odkaz na produkt nebo název produktu, který chcete"
type textarea "Can you send us a product link or a name of the product that you are i"
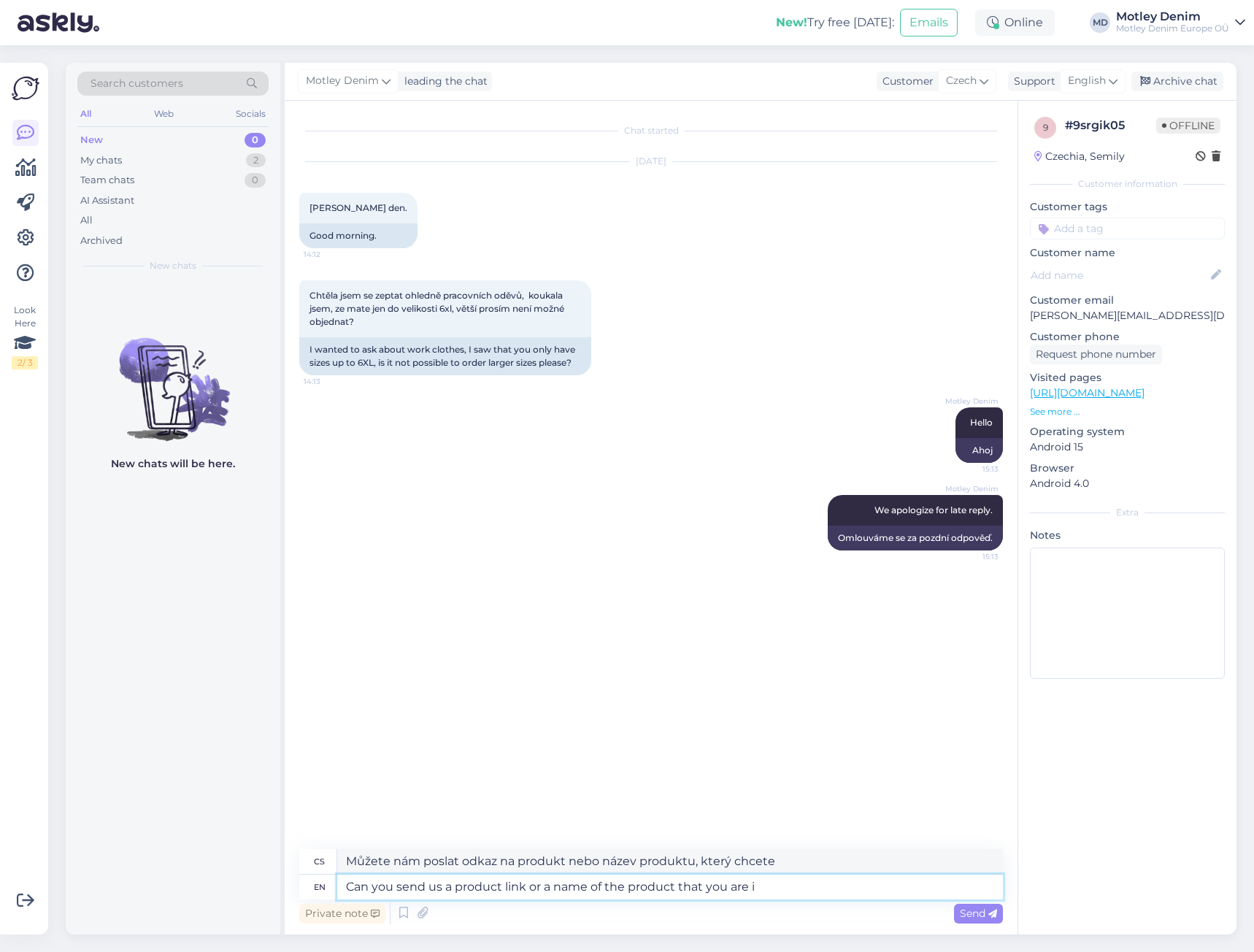
type textarea "Můžete nám poslat odkaz na produkt nebo název produktu, který hledáte?"
type textarea "Can you send us a product link or a name of the product that you are interested…"
type textarea "Můžete nám poslat odkaz na produkt nebo název produktu, o který máte zájem?"
type textarea "Can you send us a product link or a name of the product that you are interested…"
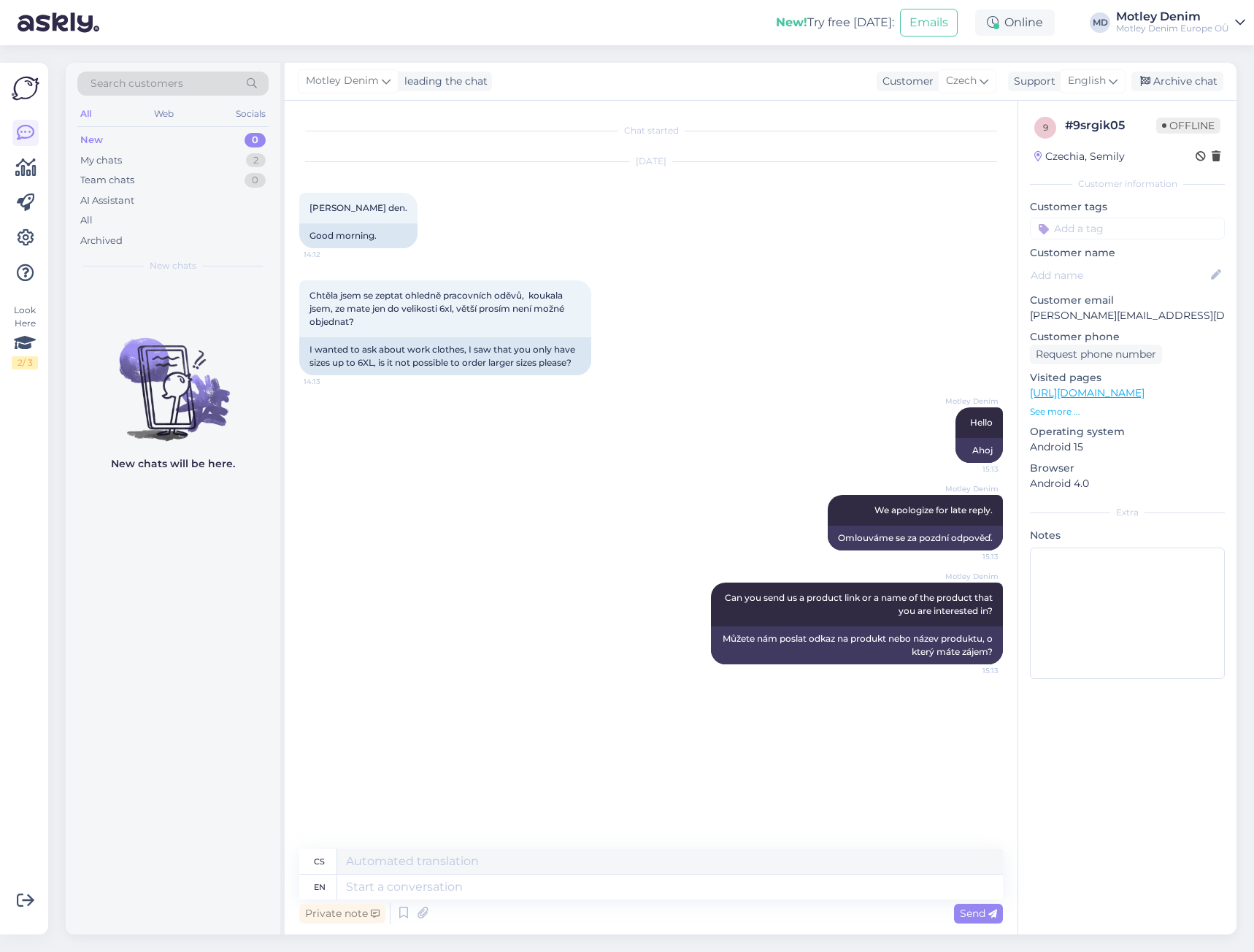
click at [1192, 95] on div "[PERSON_NAME] leading the chat Customer Czech Support English Archive chat" at bounding box center [761, 81] width 952 height 38
click at [1192, 91] on div "Archive chat" at bounding box center [1177, 81] width 92 height 20
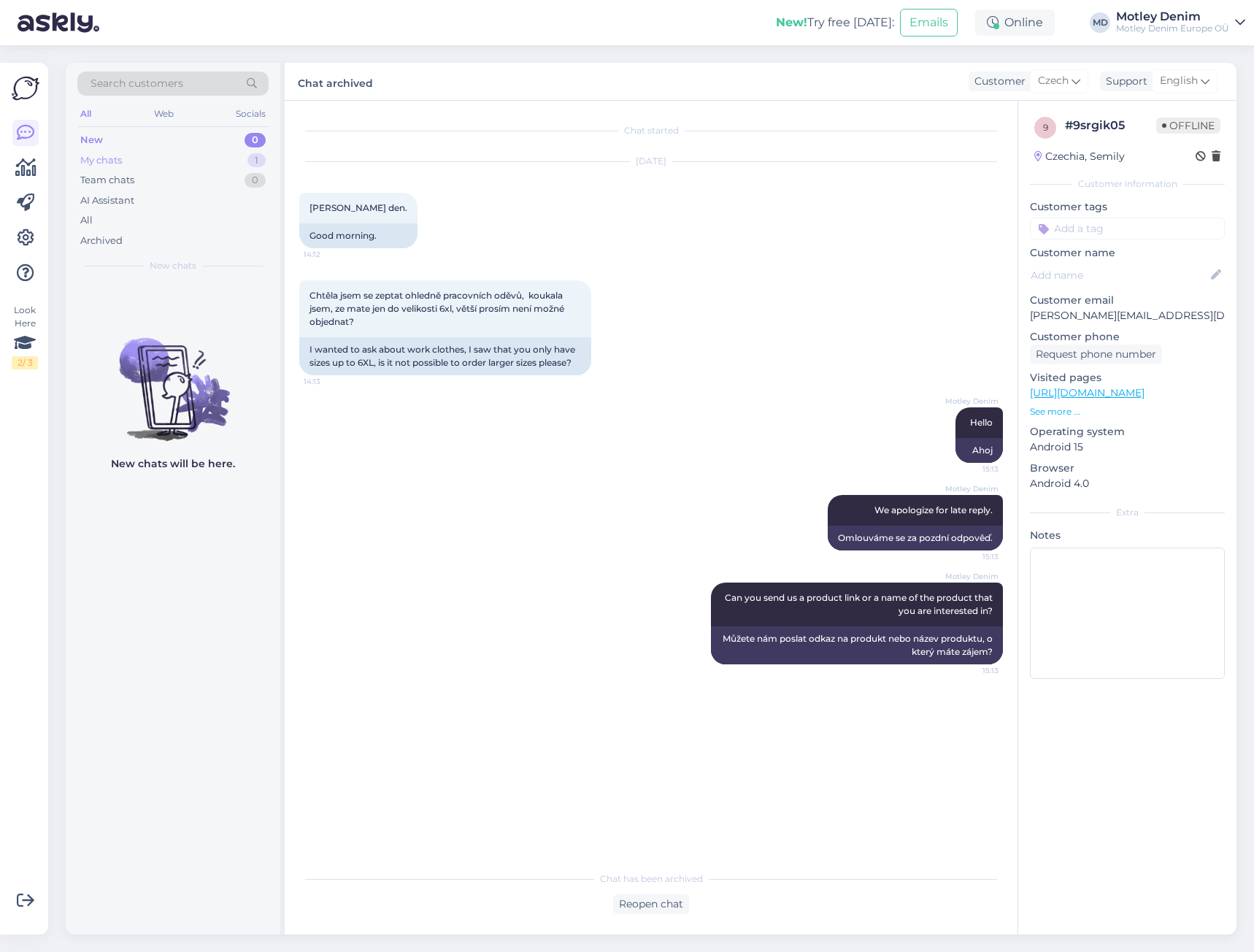
click at [246, 164] on div "My chats 1" at bounding box center [173, 160] width 191 height 20
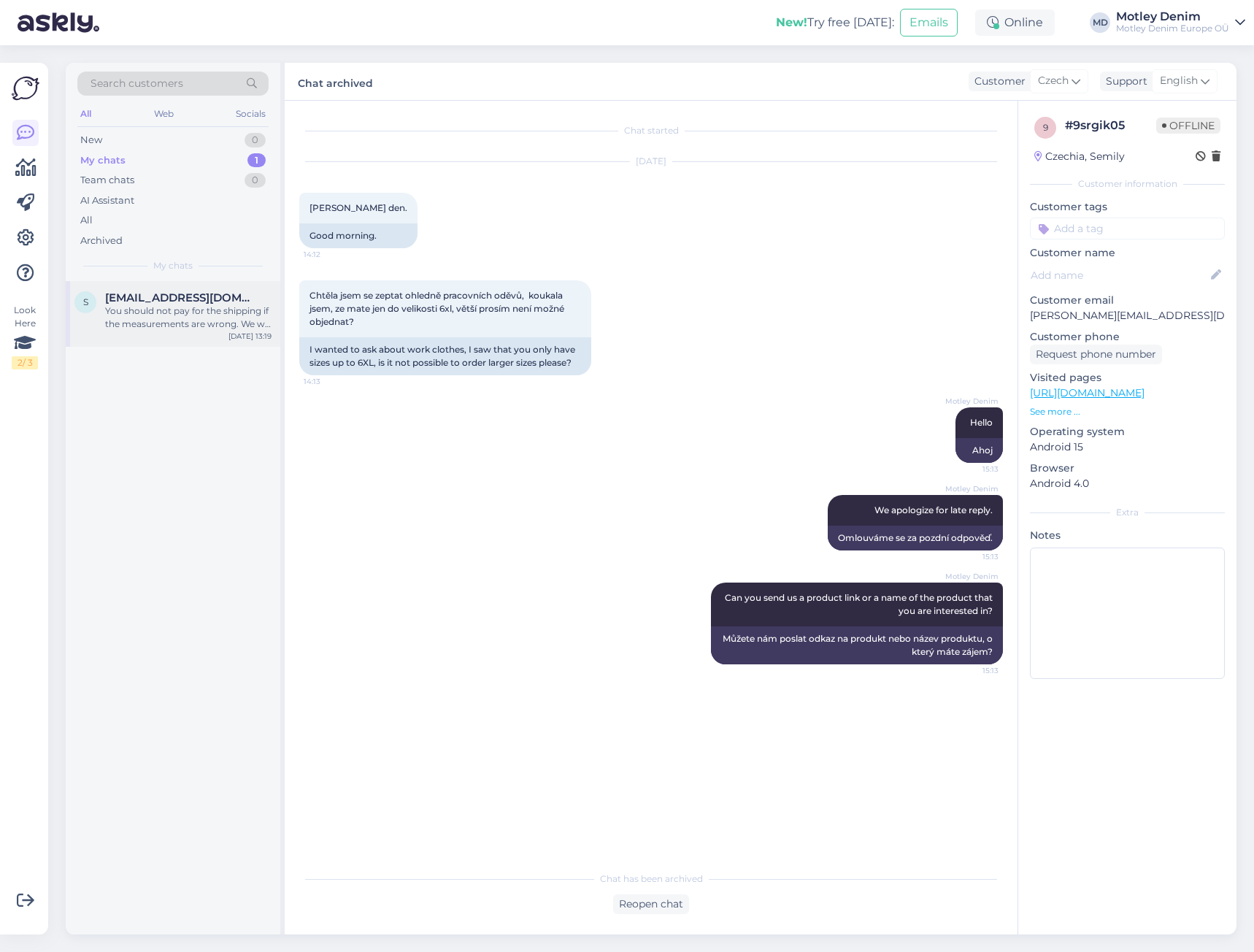
click at [200, 295] on span "[EMAIL_ADDRESS][DOMAIN_NAME]" at bounding box center [181, 298] width 152 height 13
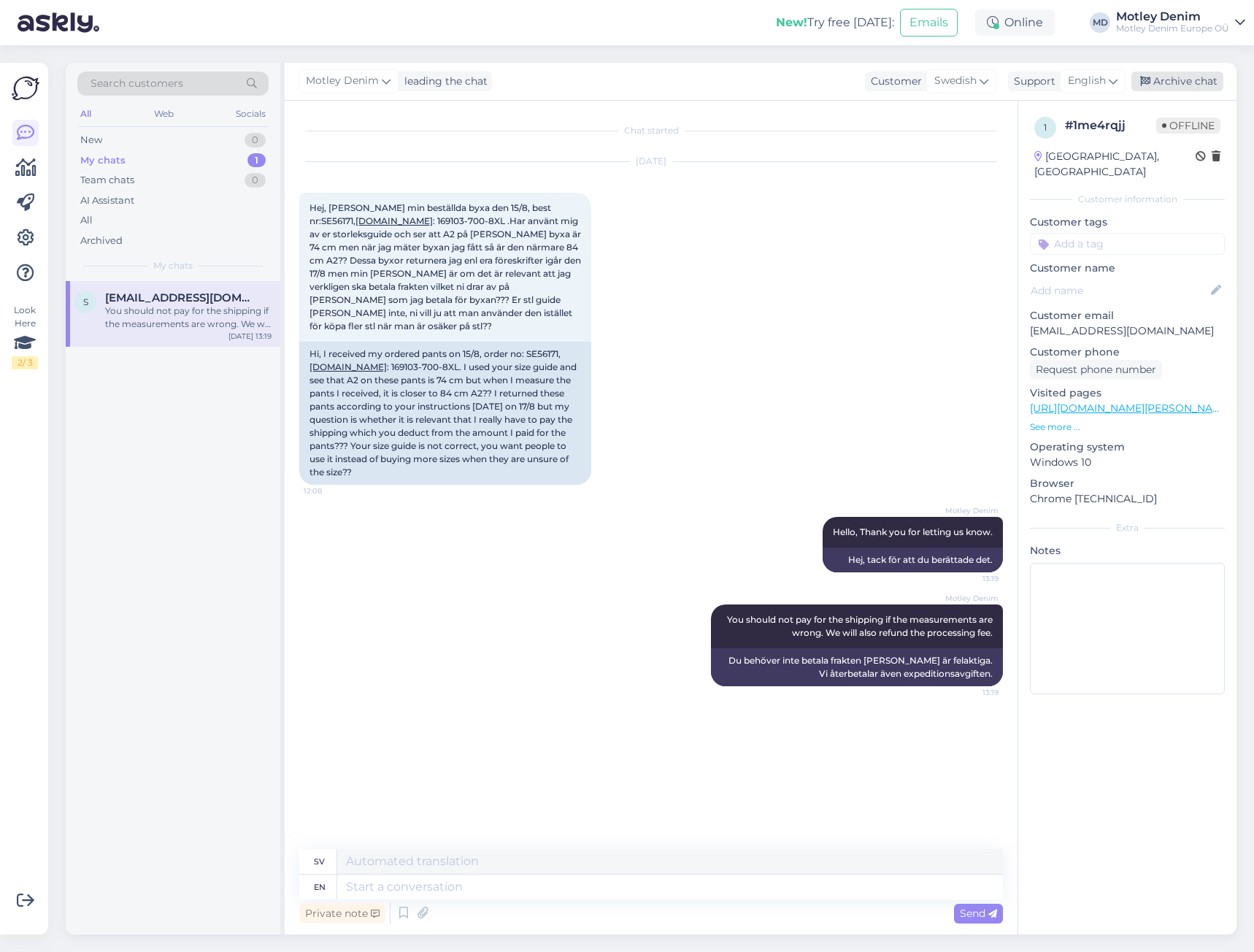
click at [1183, 82] on div "Archive chat" at bounding box center [1177, 81] width 92 height 20
